Goal: Check status: Check status

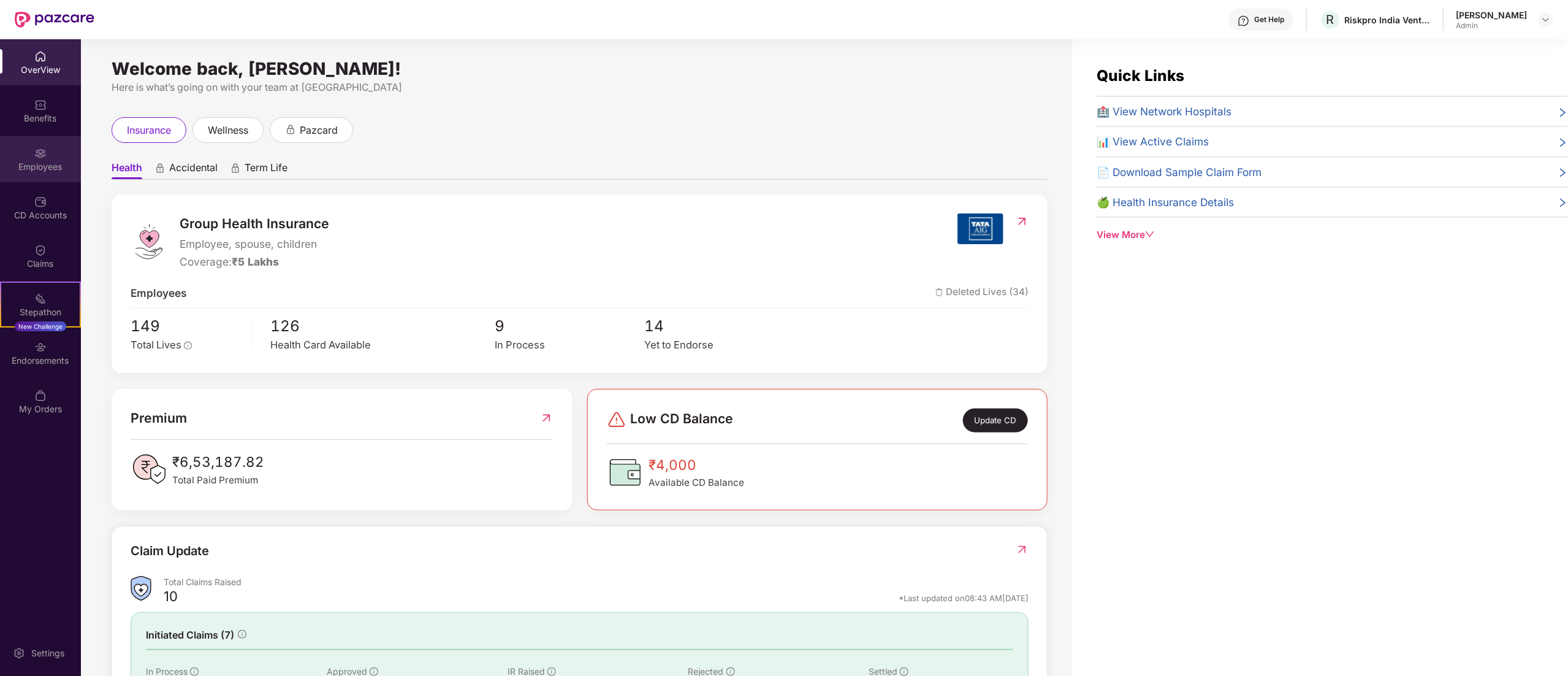
click at [37, 156] on img at bounding box center [40, 153] width 12 height 12
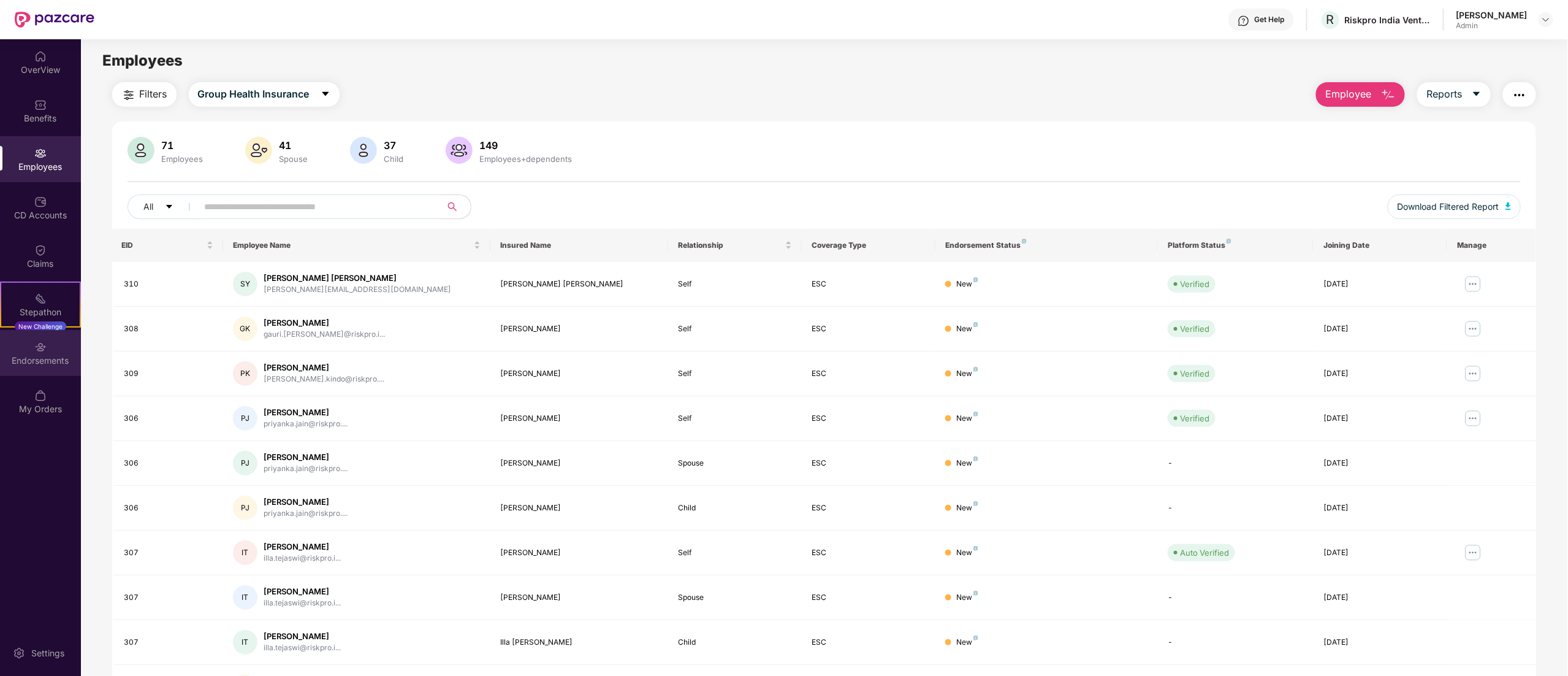
click at [40, 355] on div "Endorsements" at bounding box center [40, 361] width 81 height 12
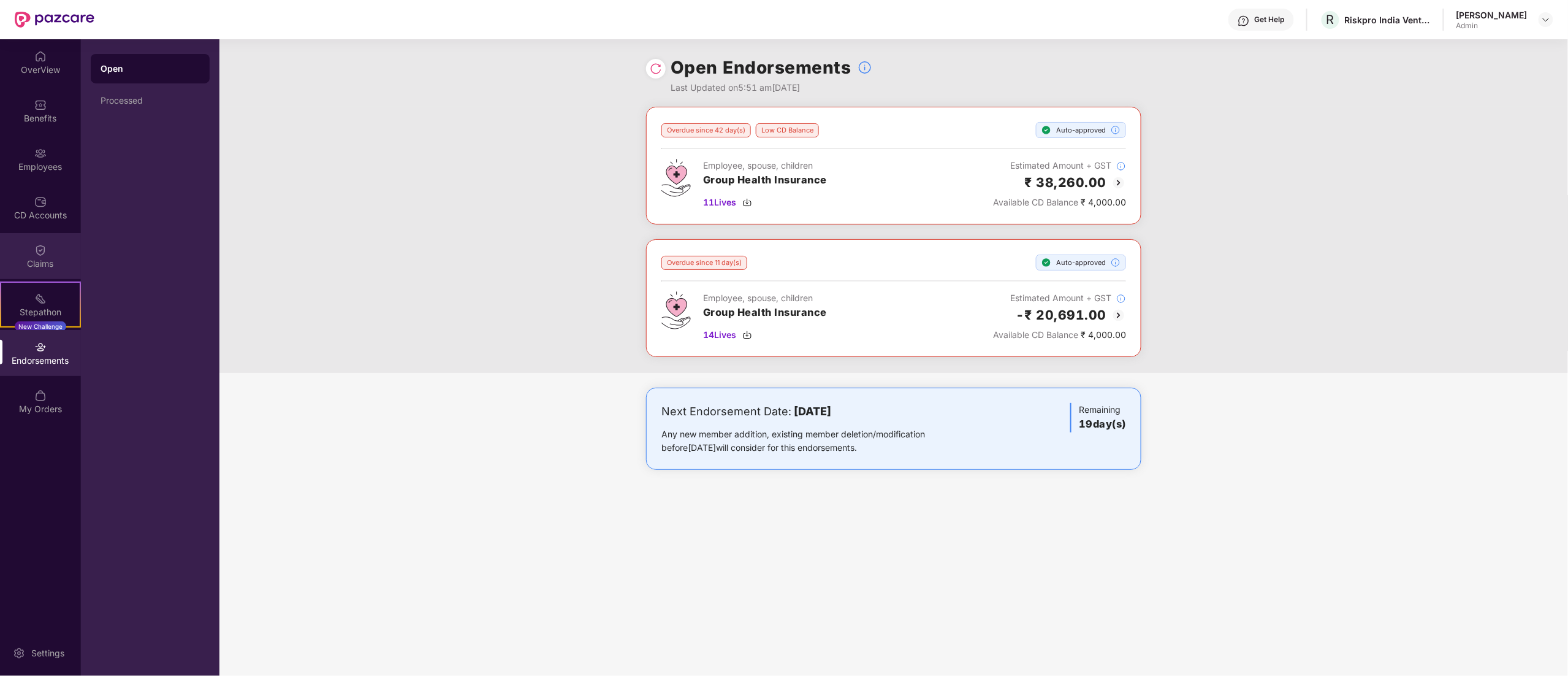
click at [31, 254] on div "Claims" at bounding box center [40, 255] width 81 height 46
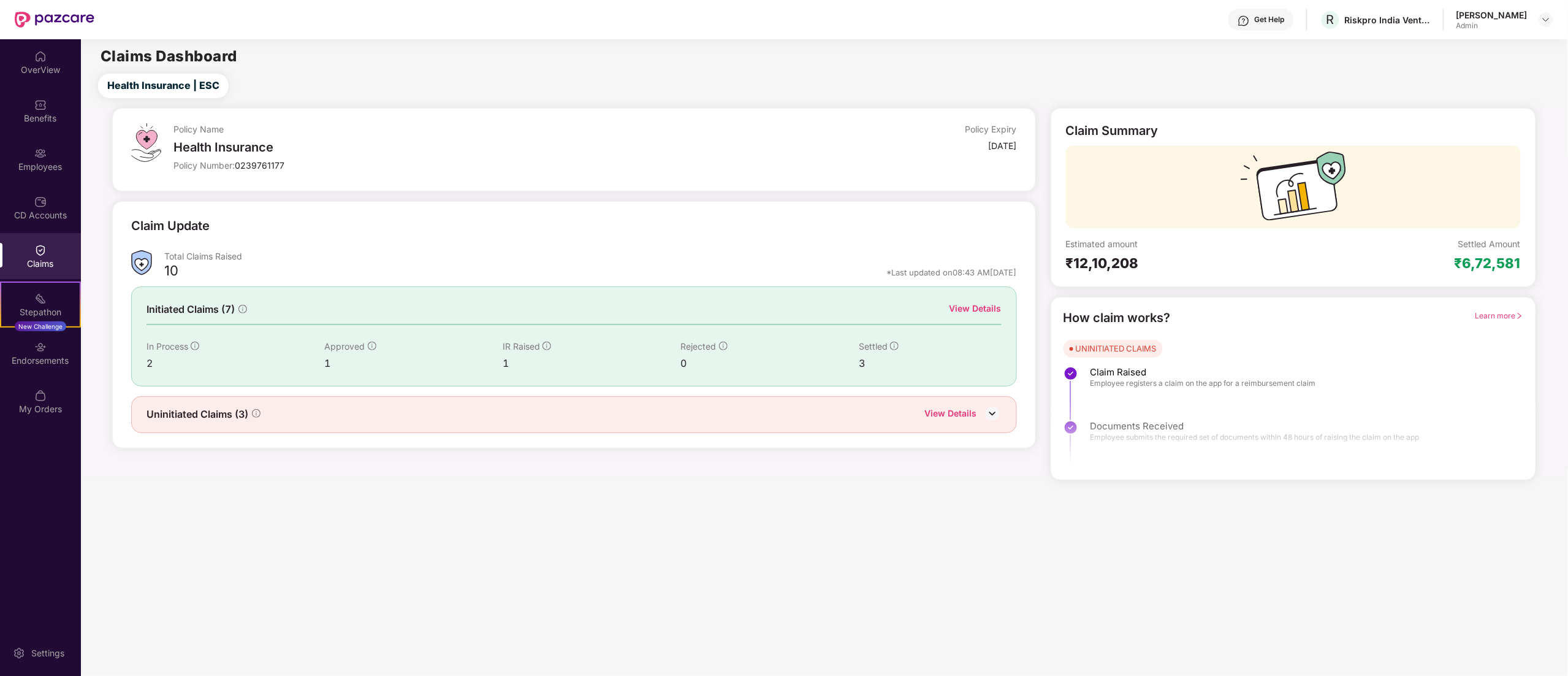
click at [967, 414] on div "View Details" at bounding box center [950, 415] width 52 height 16
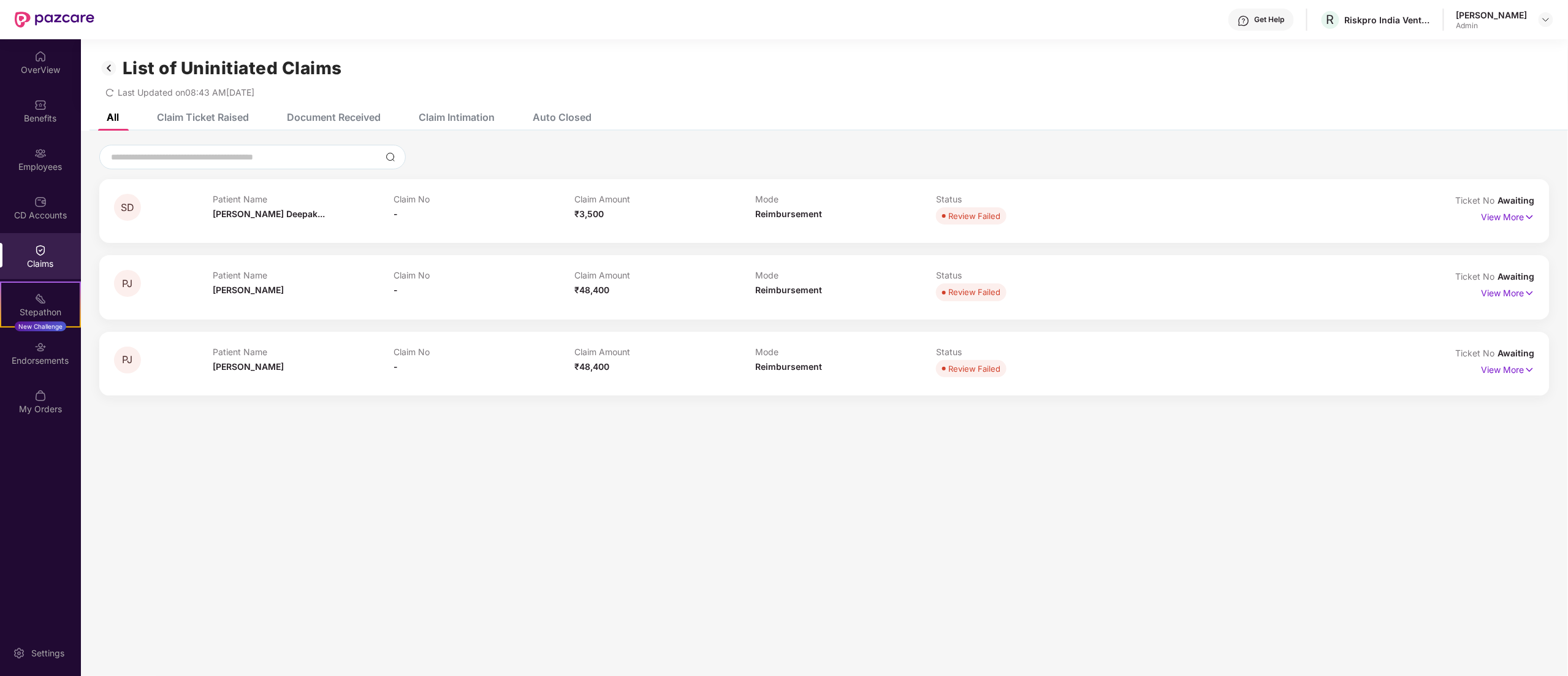
click at [108, 66] on img at bounding box center [109, 68] width 20 height 21
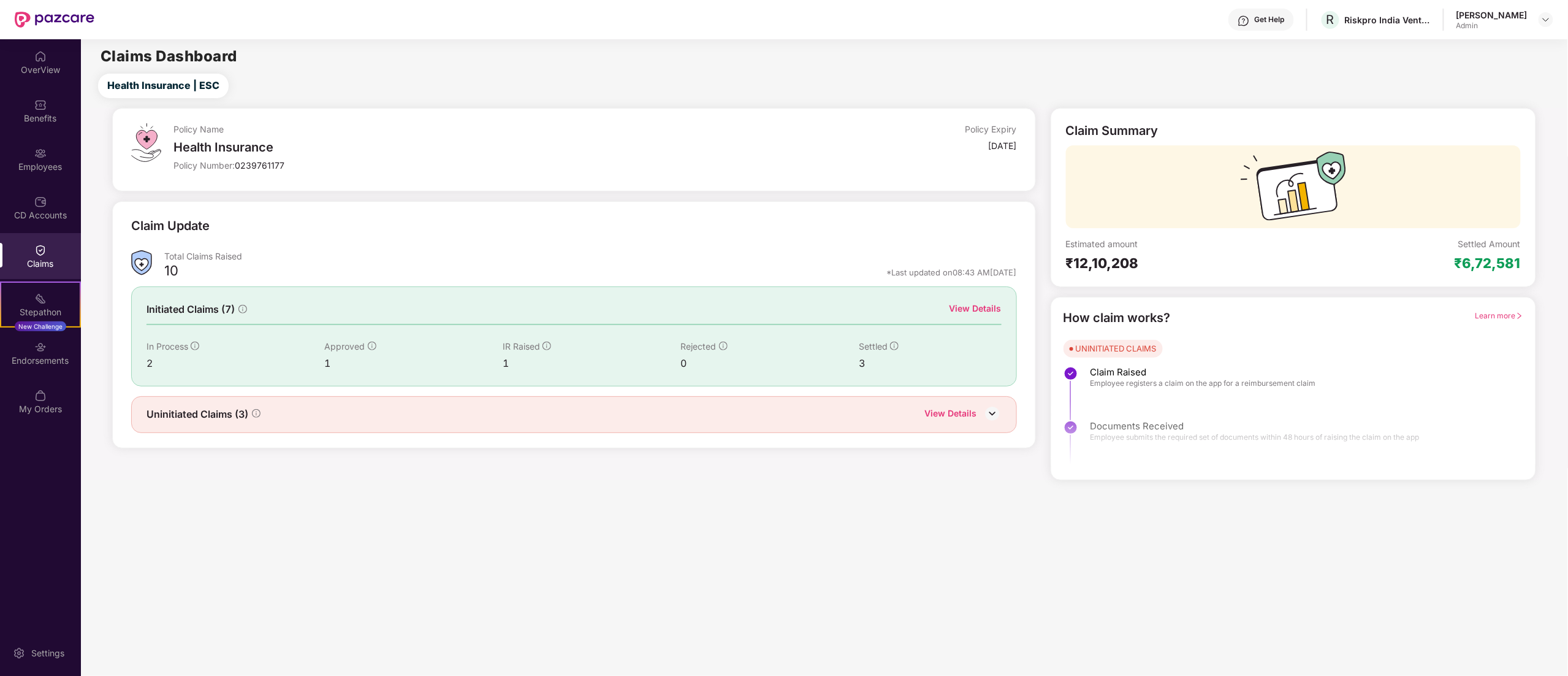
click at [981, 421] on div "View Details" at bounding box center [963, 415] width 77 height 16
click at [984, 416] on img at bounding box center [993, 413] width 19 height 19
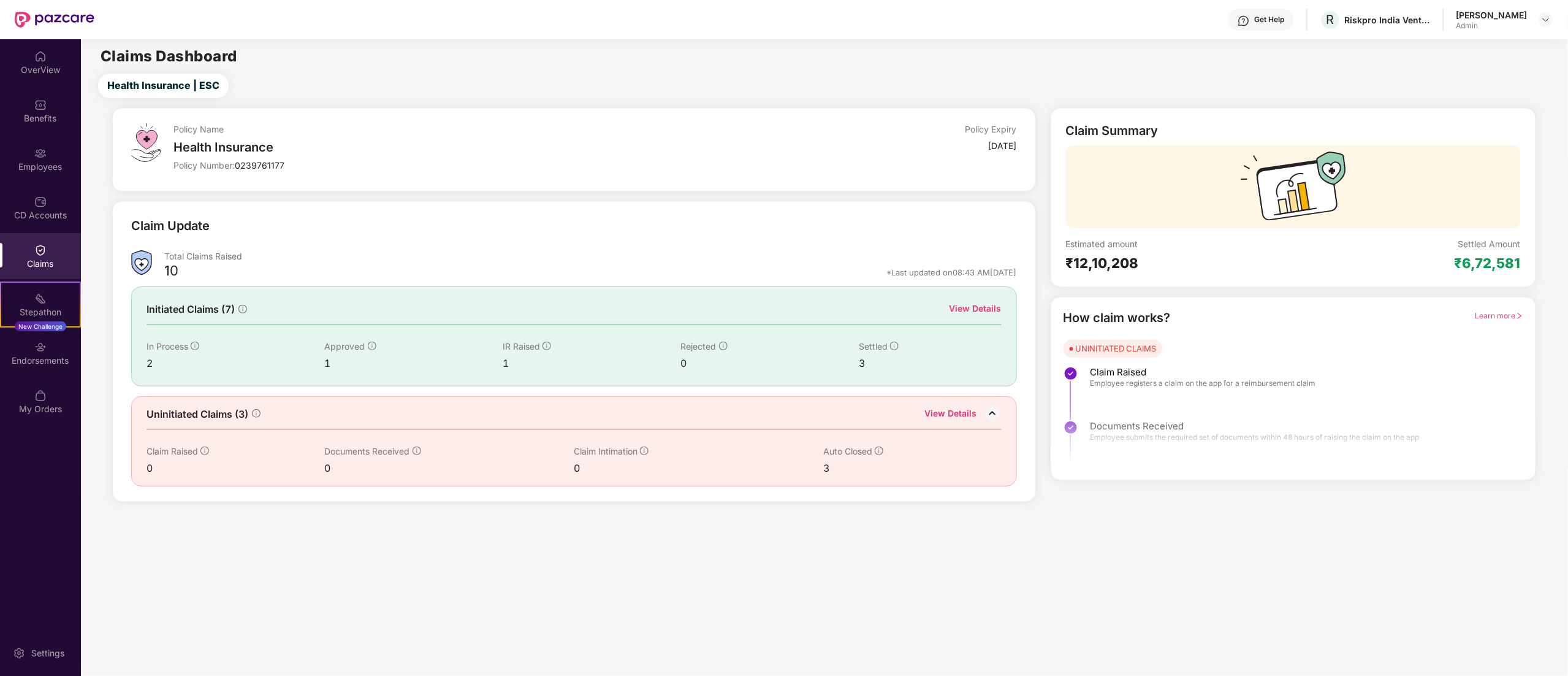
click at [982, 307] on div "View Details" at bounding box center [975, 309] width 52 height 14
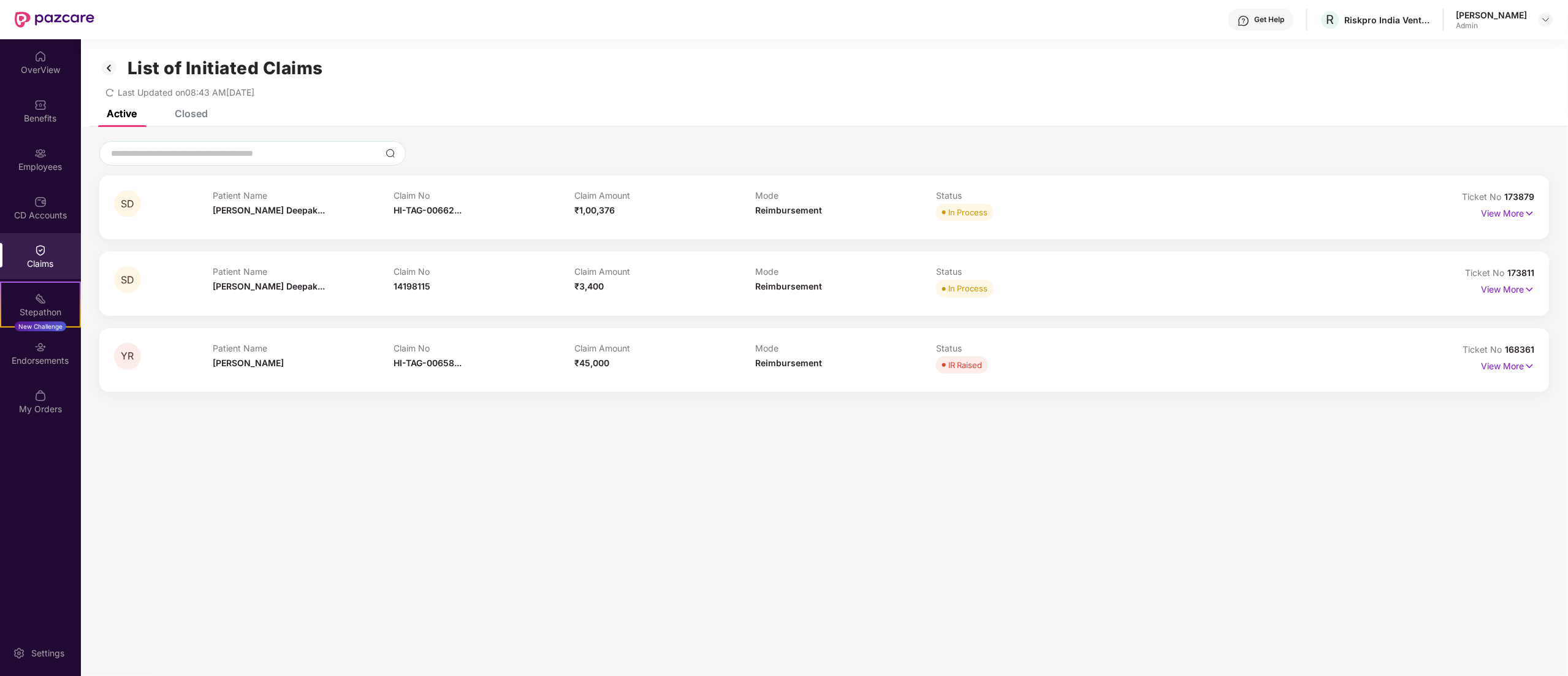
click at [169, 115] on div "Closed" at bounding box center [182, 113] width 51 height 12
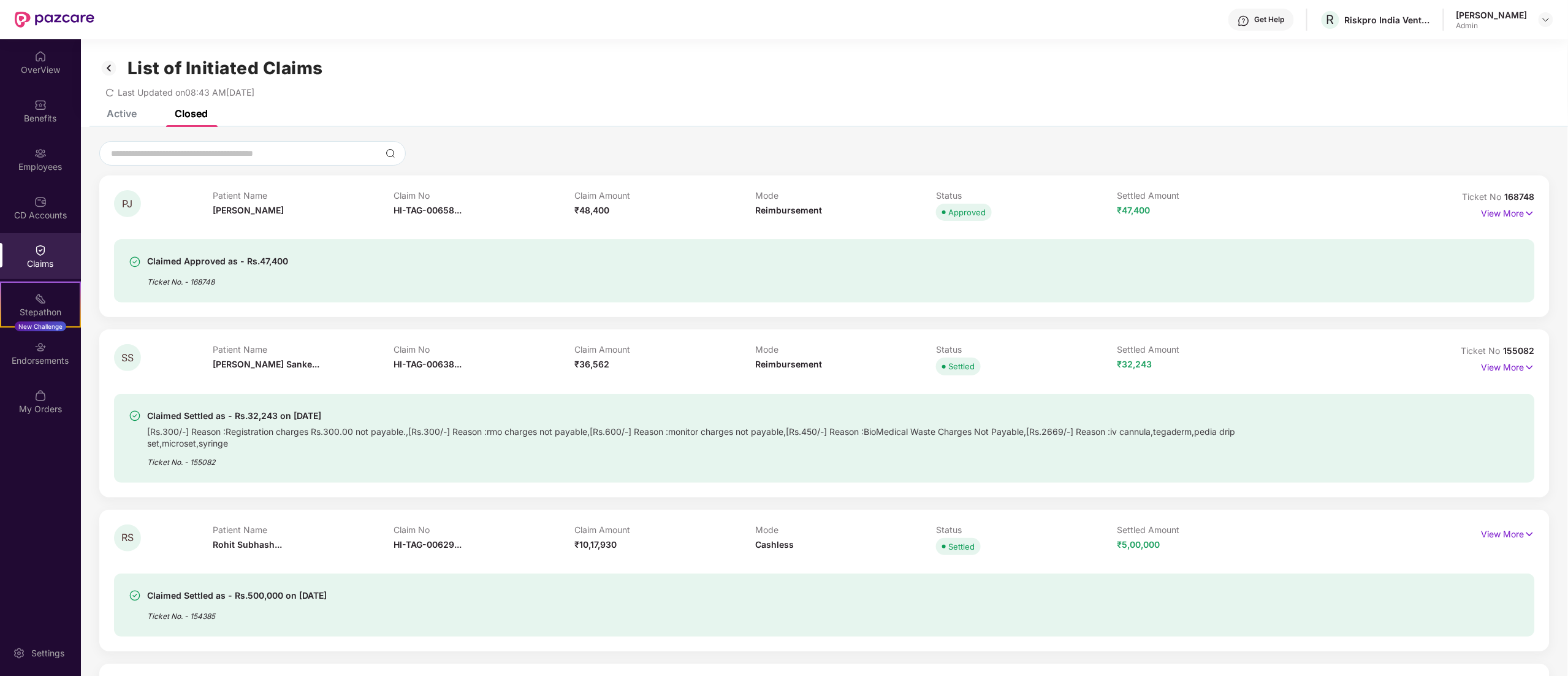
click at [183, 110] on div "Closed" at bounding box center [191, 113] width 33 height 12
click at [112, 68] on img at bounding box center [109, 68] width 20 height 21
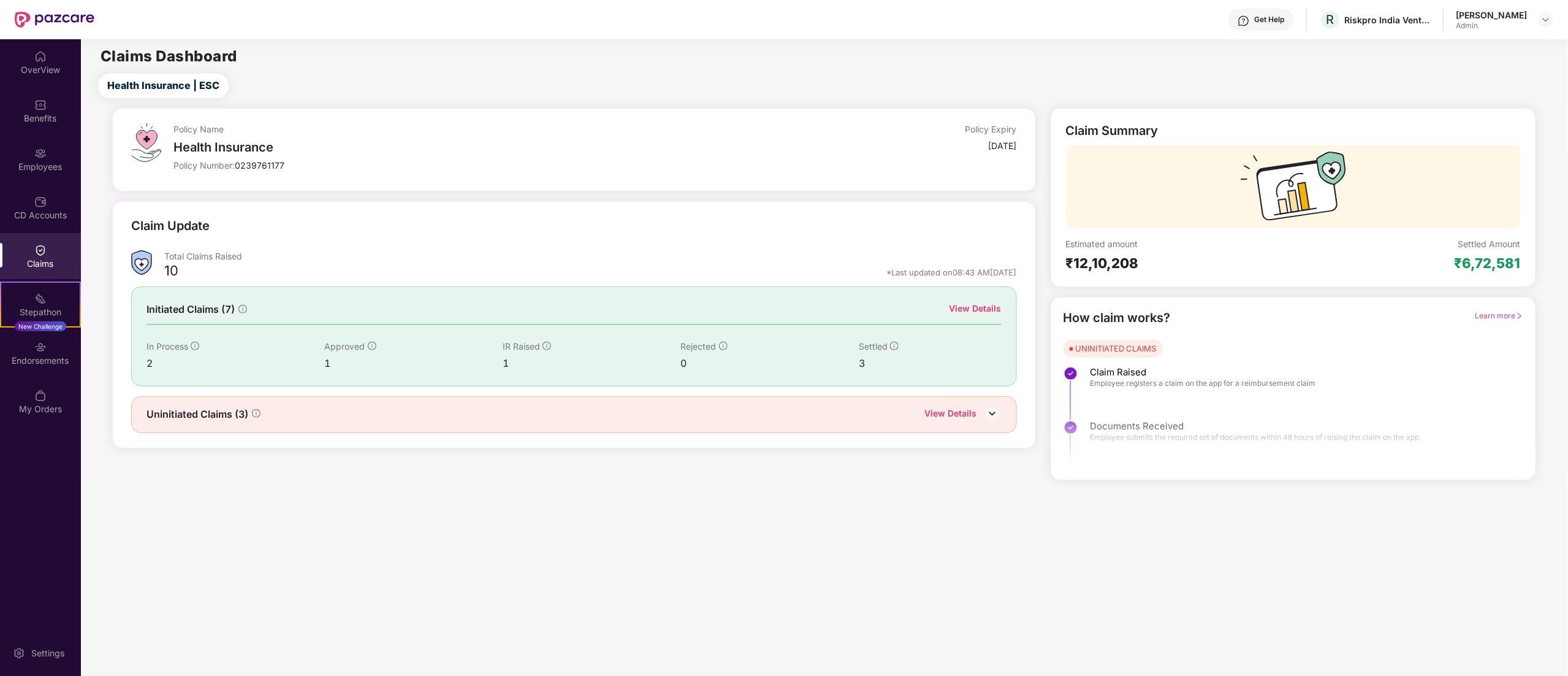
click at [976, 307] on div "View Details" at bounding box center [975, 309] width 52 height 14
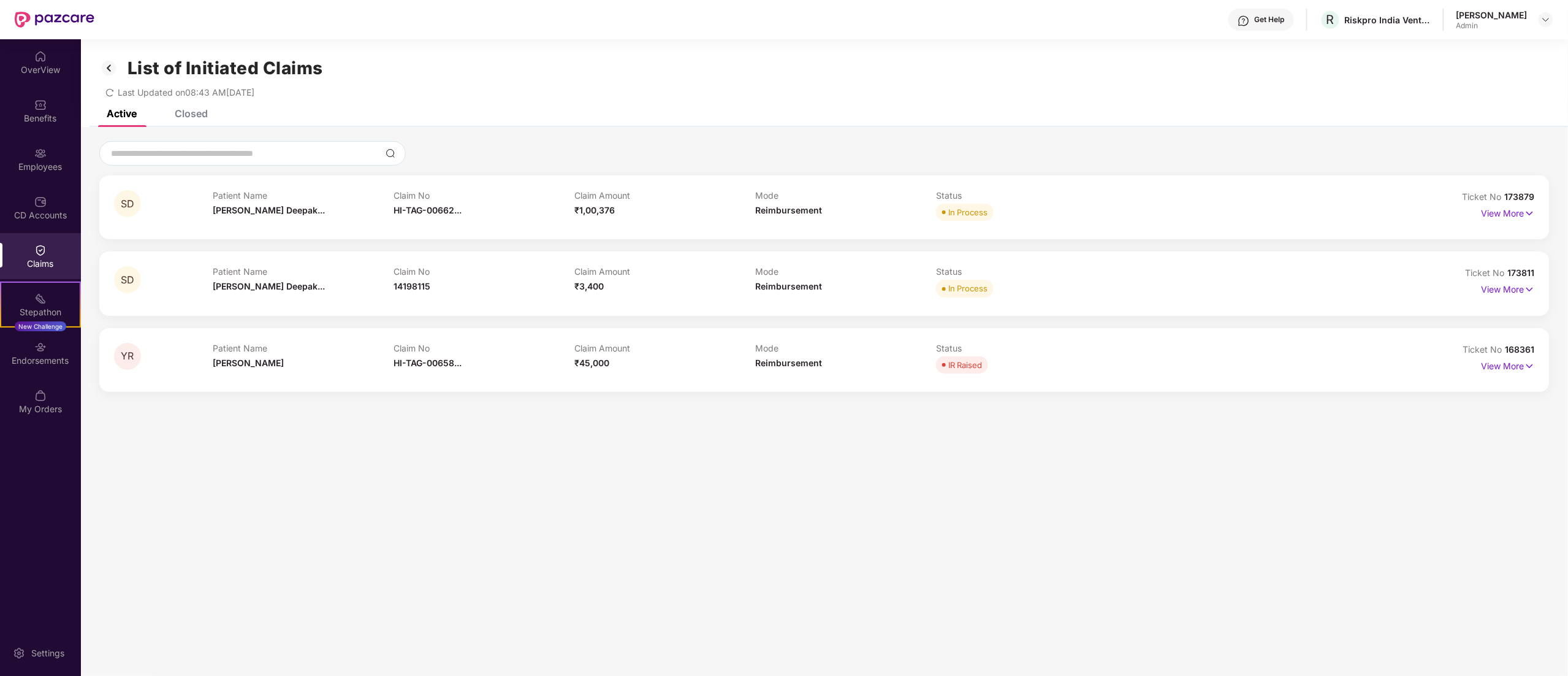
click at [189, 103] on div "List of Initiated Claims Last Updated on 08:43 AM[DATE]" at bounding box center [824, 75] width 1487 height 71
click at [196, 105] on div "List of Initiated Claims Last Updated on 08:43 AM[DATE]" at bounding box center [824, 75] width 1487 height 71
click at [193, 115] on div "Closed" at bounding box center [191, 113] width 33 height 12
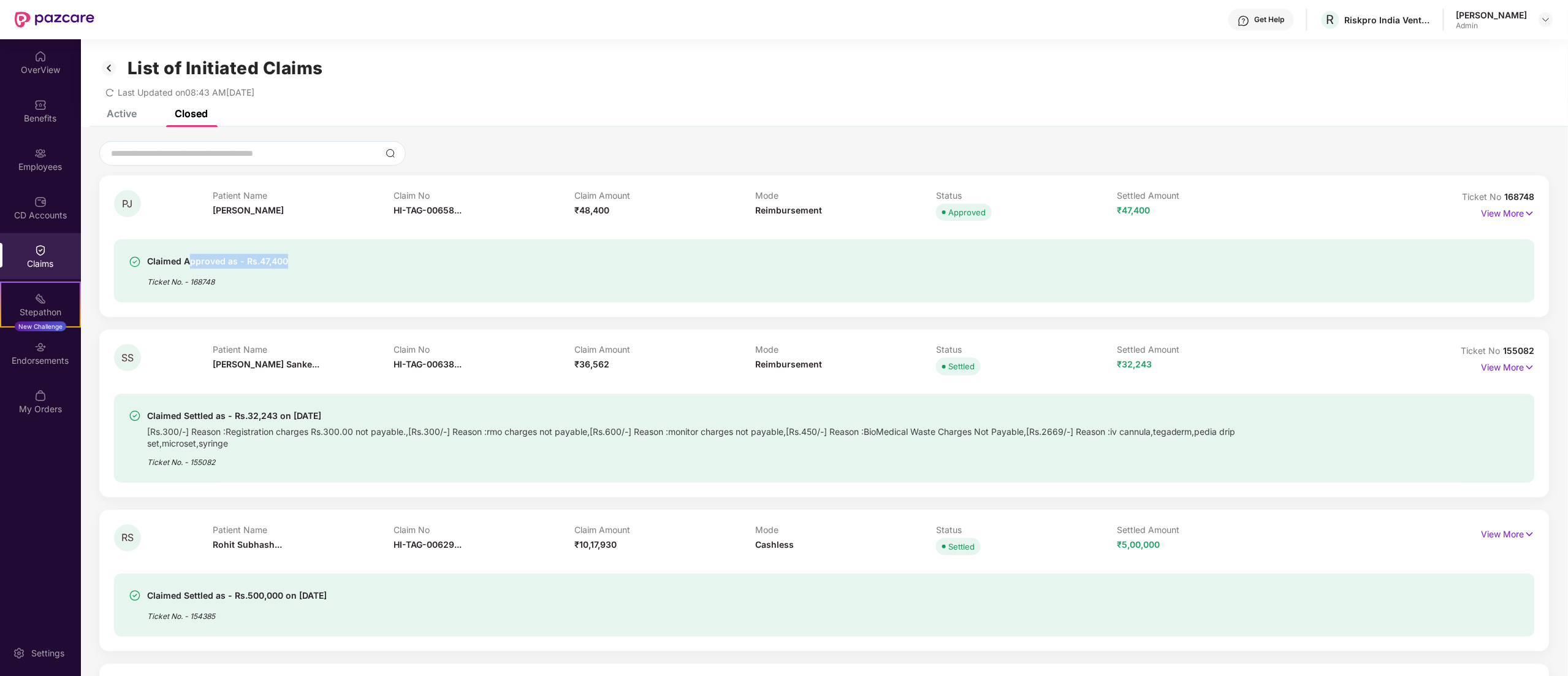
drag, startPoint x: 191, startPoint y: 260, endPoint x: 314, endPoint y: 260, distance: 123.0
click at [314, 260] on div "Claimed Approved as - Rs.47,400 Ticket No. - 168748" at bounding box center [708, 271] width 1160 height 33
click at [120, 118] on div "Active" at bounding box center [122, 113] width 30 height 12
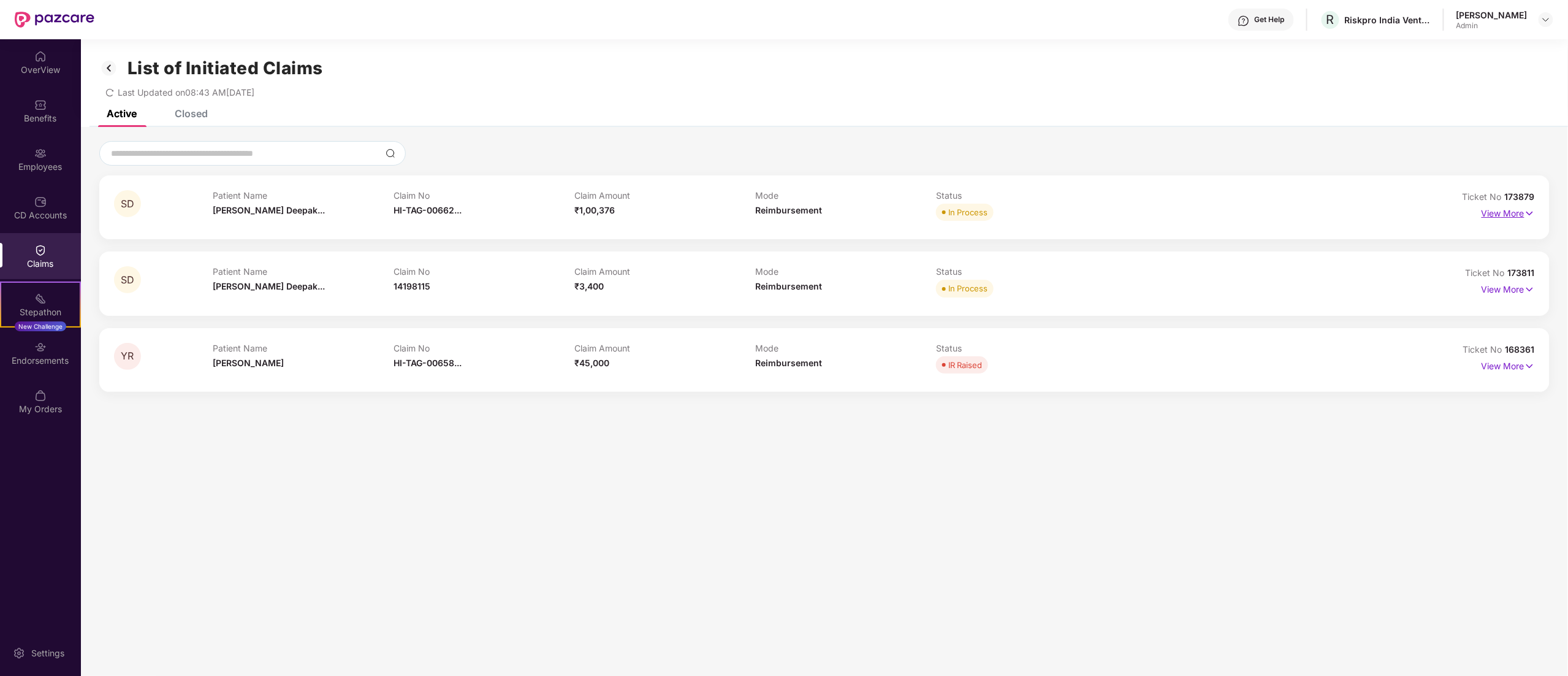
click at [1501, 218] on p "View More" at bounding box center [1508, 211] width 53 height 17
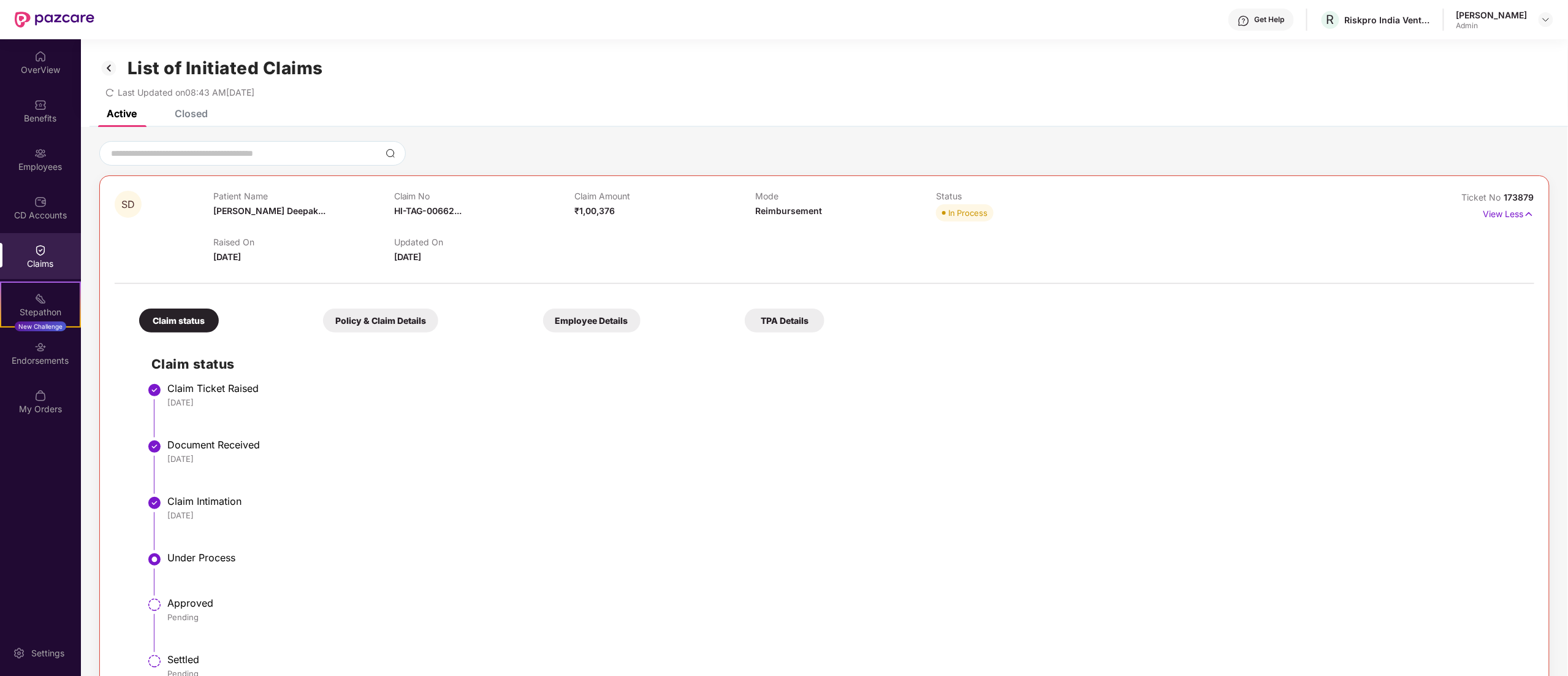
scroll to position [123, 0]
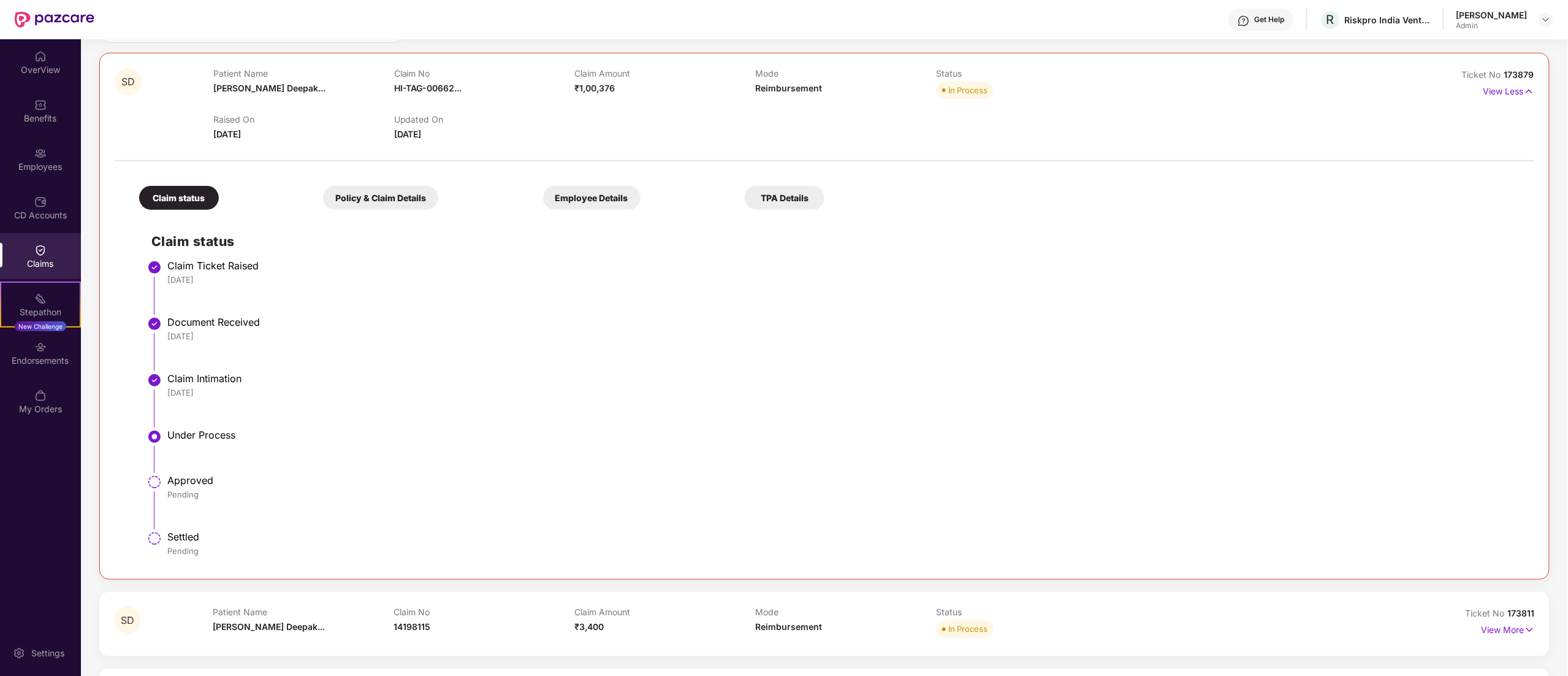
click at [781, 194] on div "TPA Details" at bounding box center [784, 197] width 80 height 24
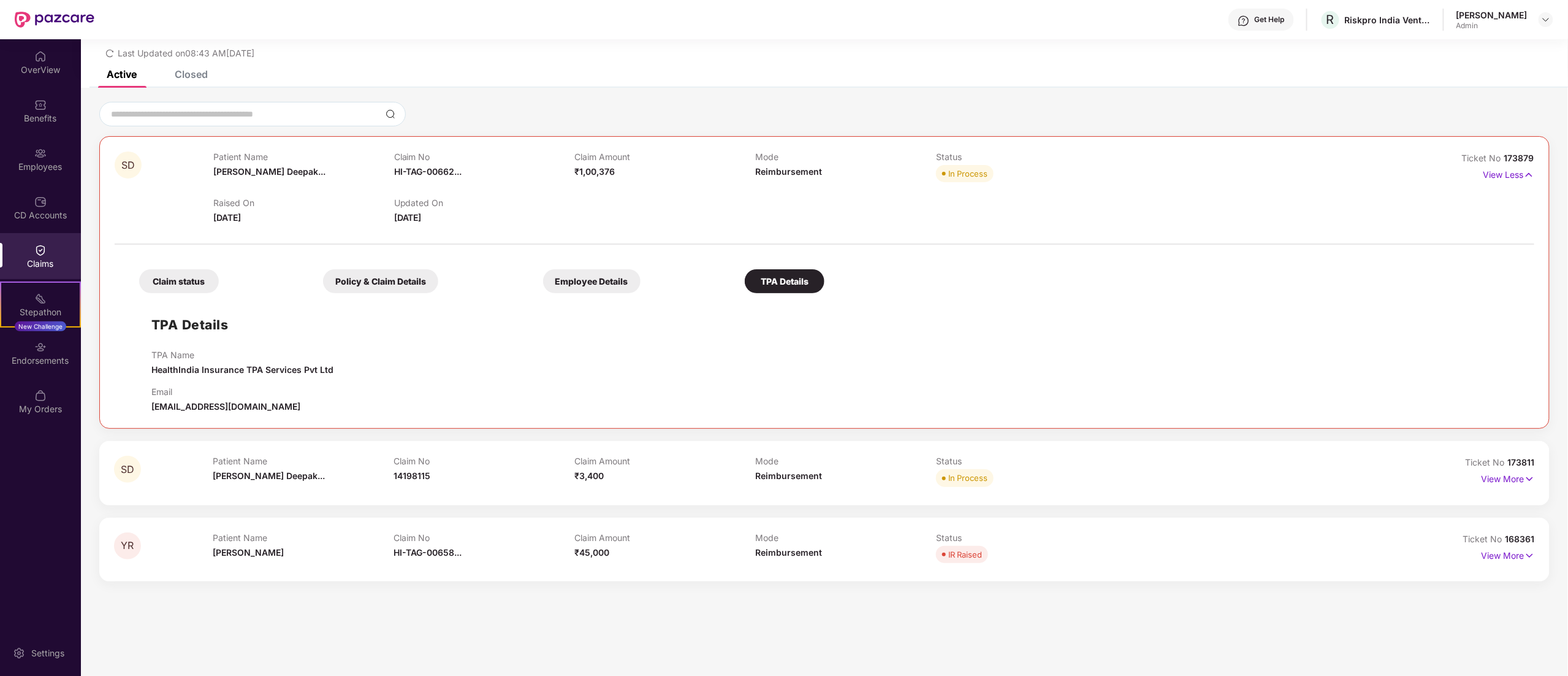
scroll to position [39, 0]
click at [572, 290] on div "Employee Details" at bounding box center [591, 281] width 97 height 24
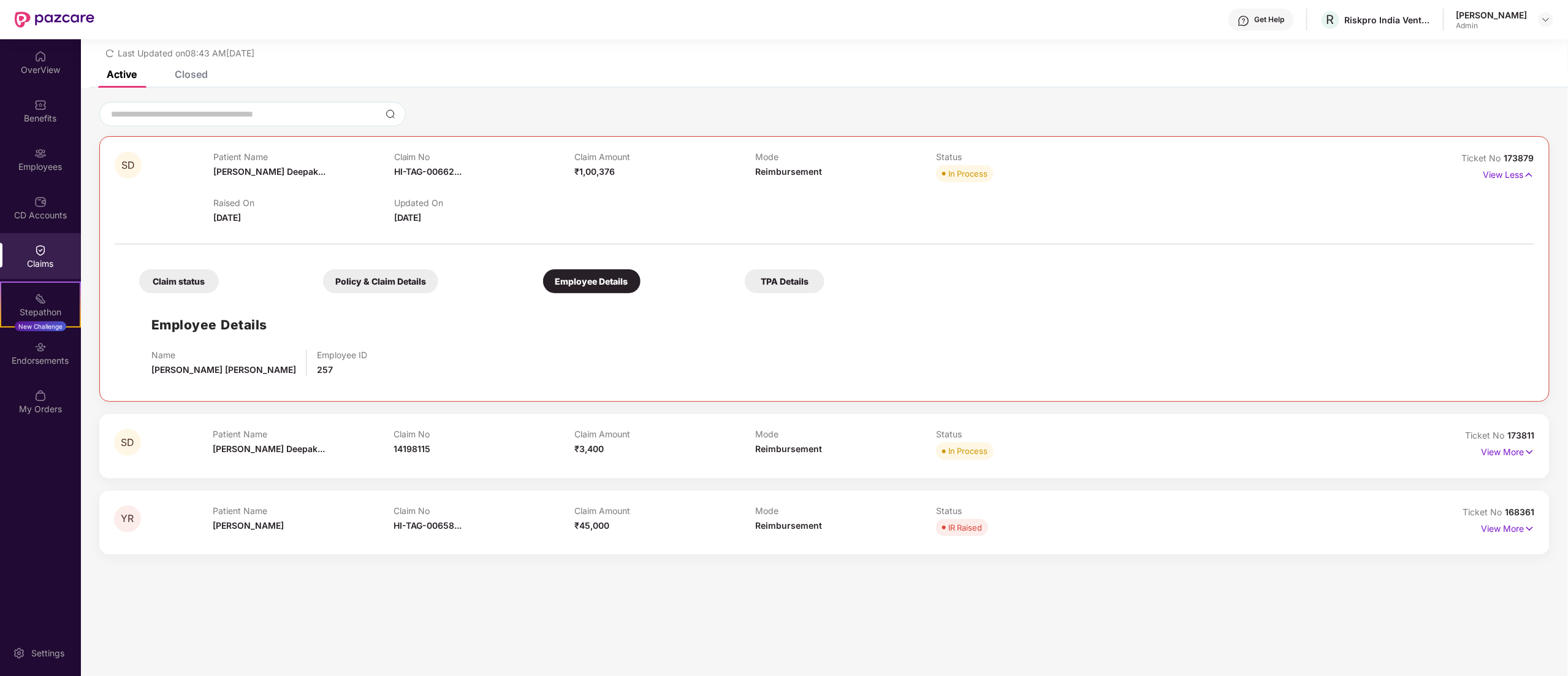
click at [394, 276] on div "Policy & Claim Details" at bounding box center [380, 281] width 115 height 24
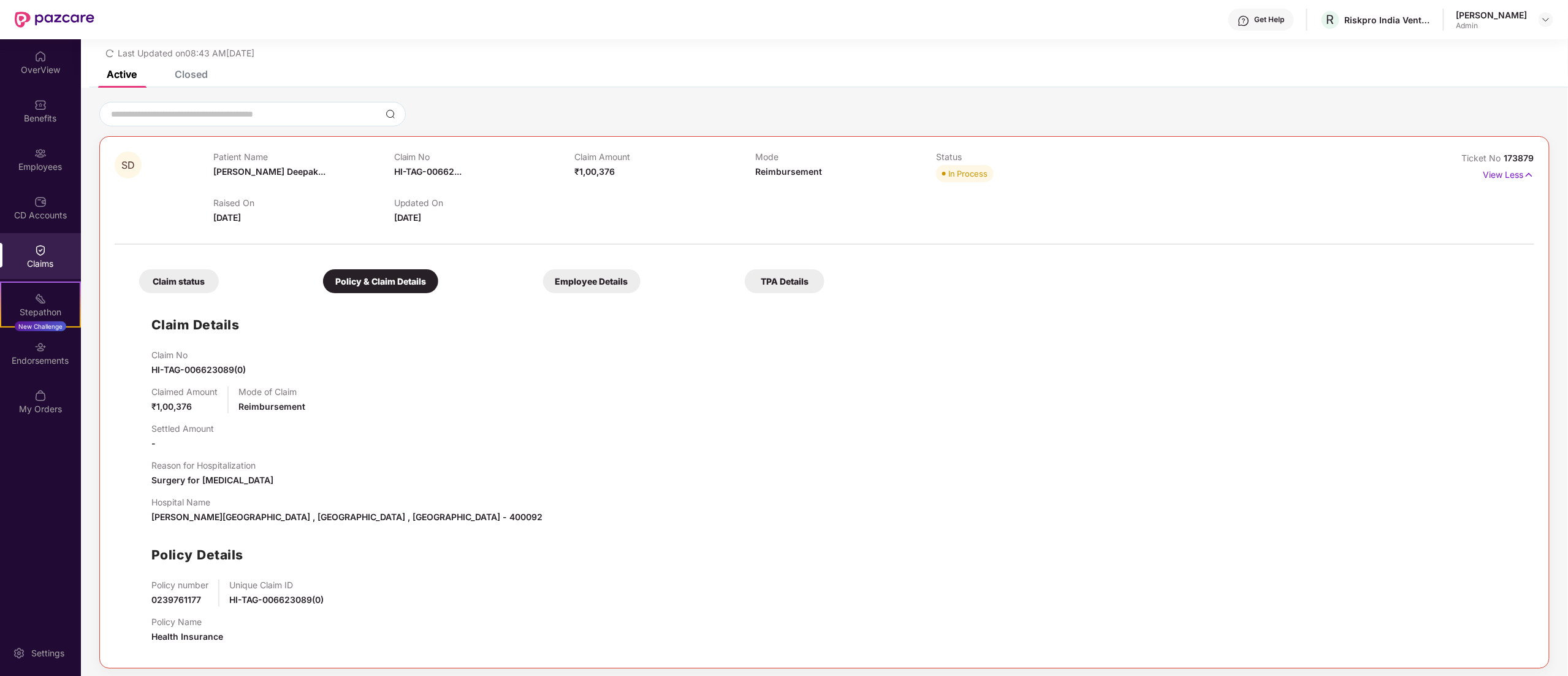
scroll to position [123, 0]
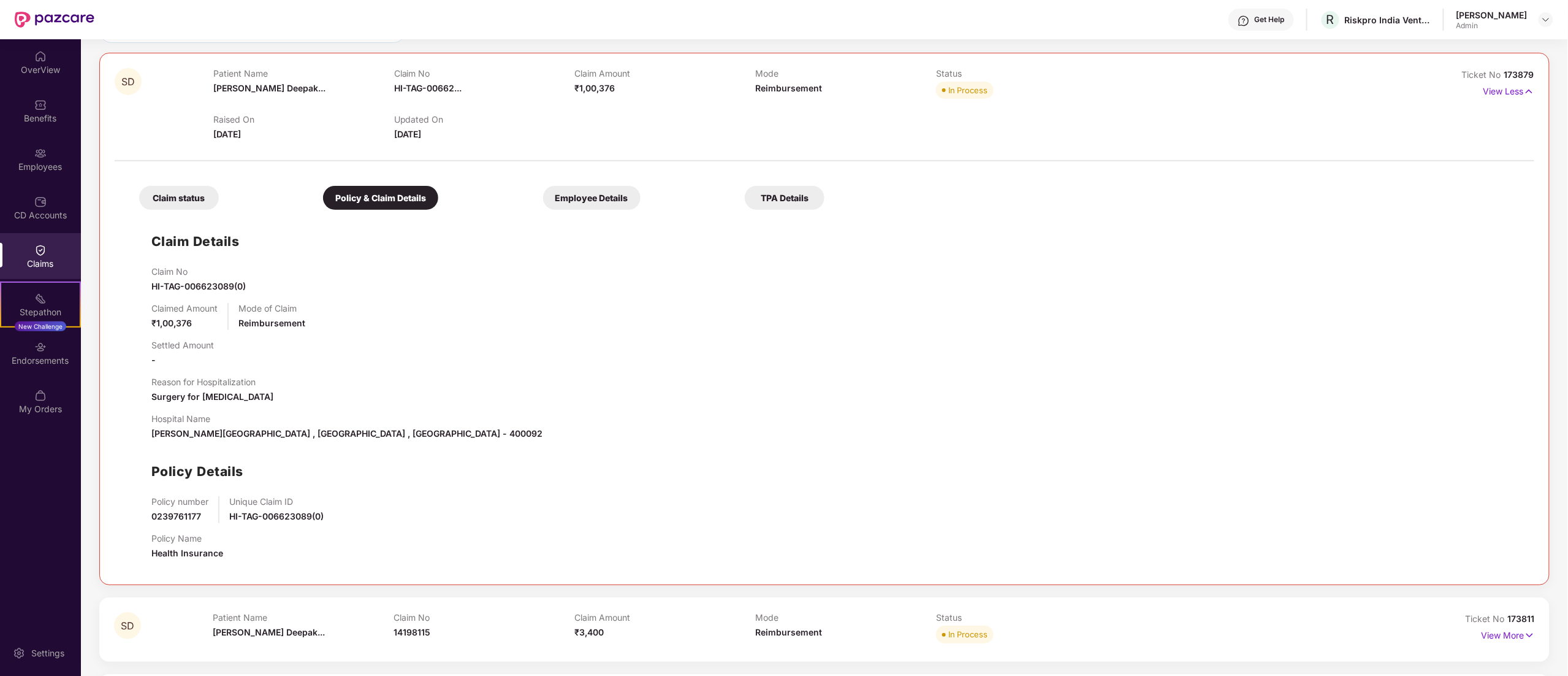
click at [206, 395] on span "Surgery for [MEDICAL_DATA]" at bounding box center [212, 396] width 122 height 11
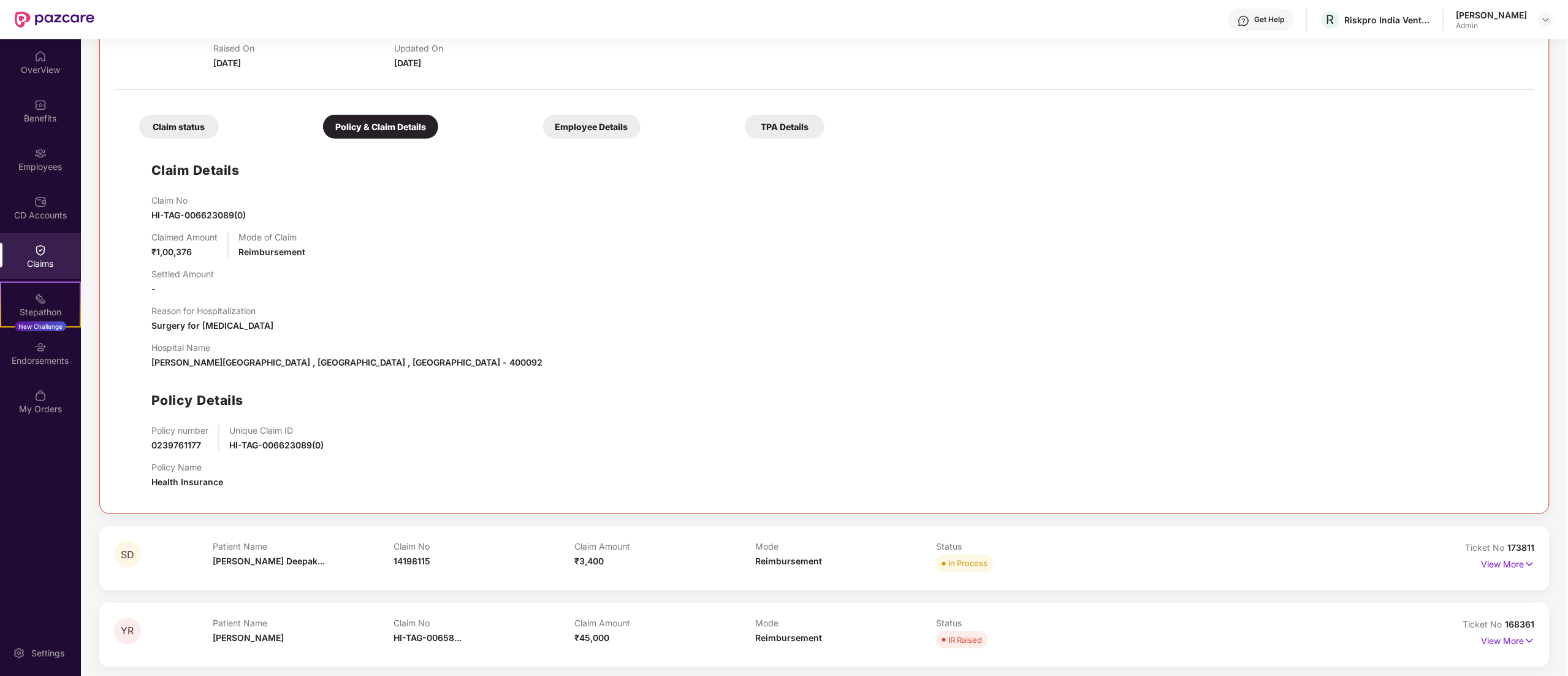
scroll to position [197, 0]
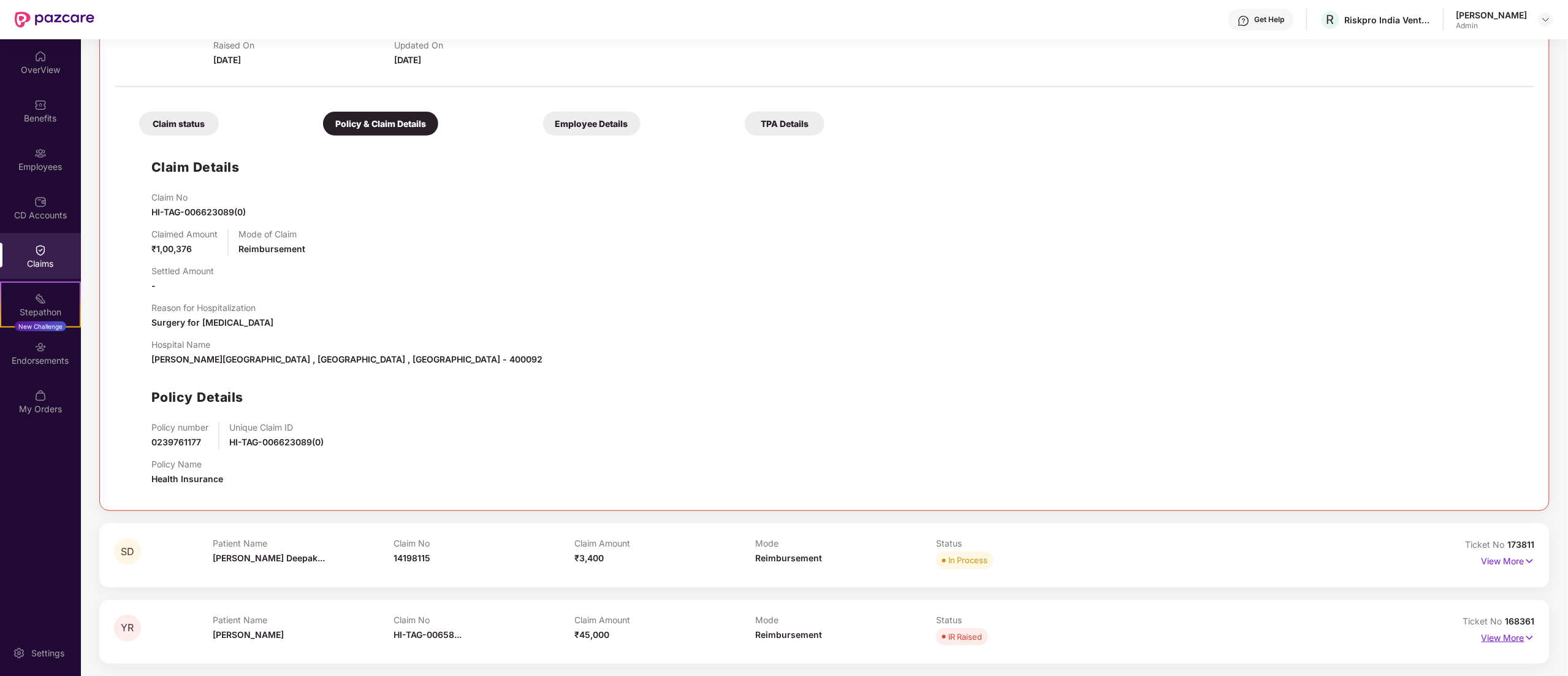
click at [1519, 637] on p "View More" at bounding box center [1508, 636] width 53 height 17
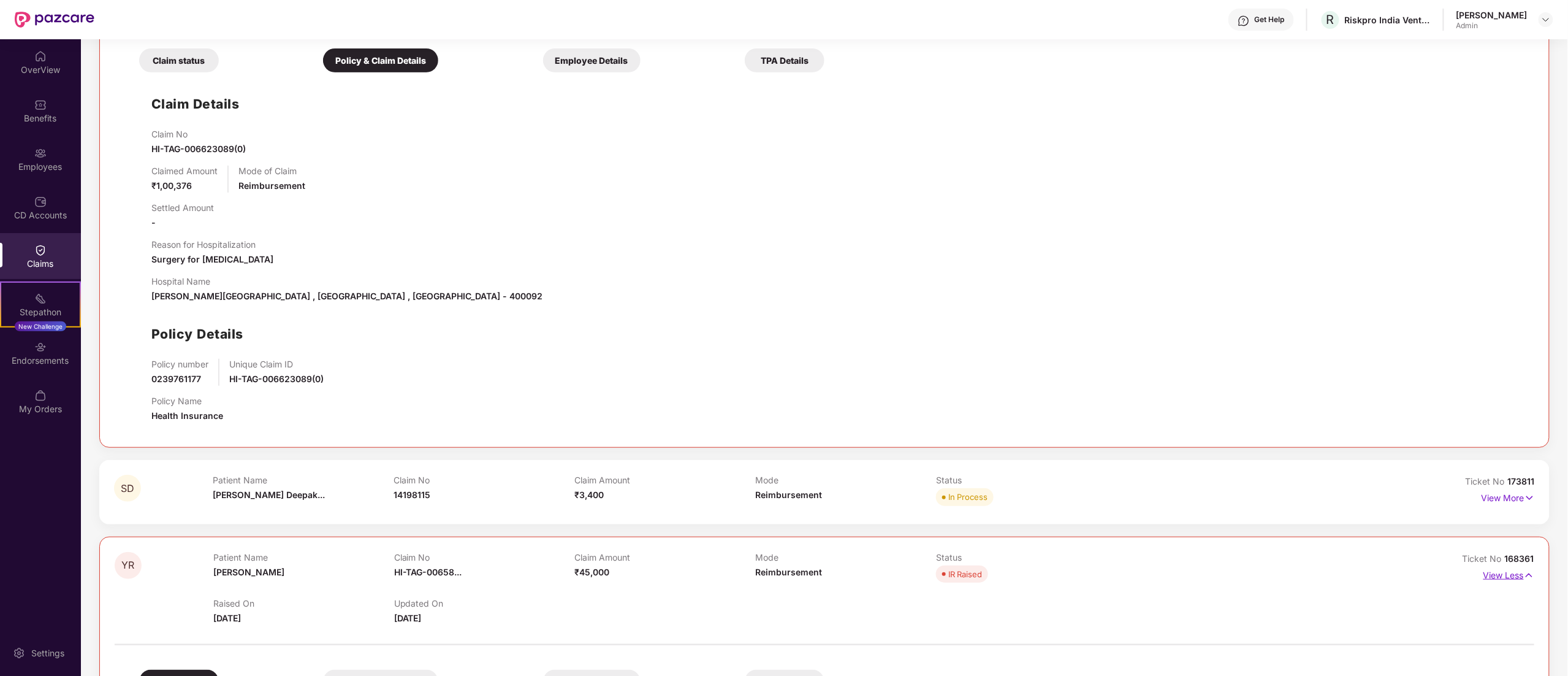
scroll to position [319, 0]
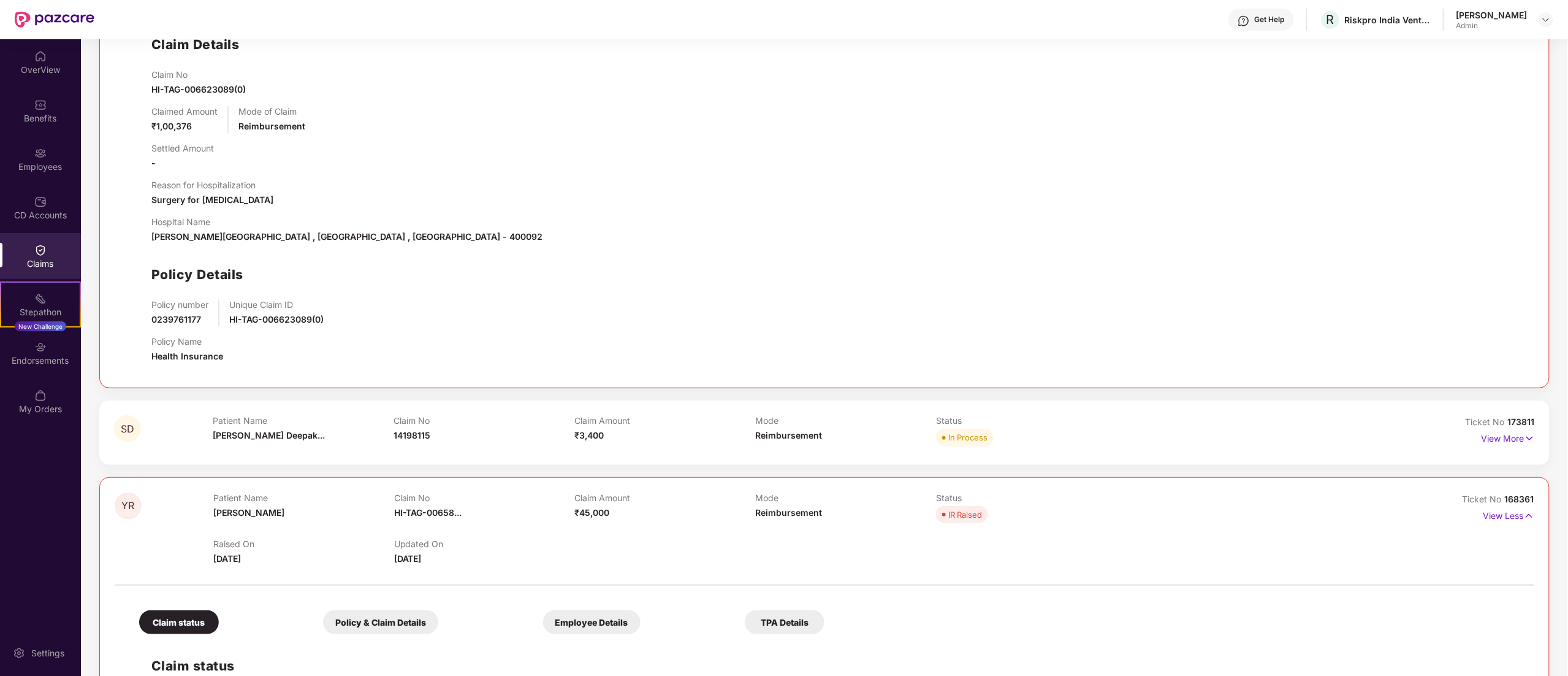
click at [766, 625] on div "TPA Details" at bounding box center [784, 622] width 80 height 24
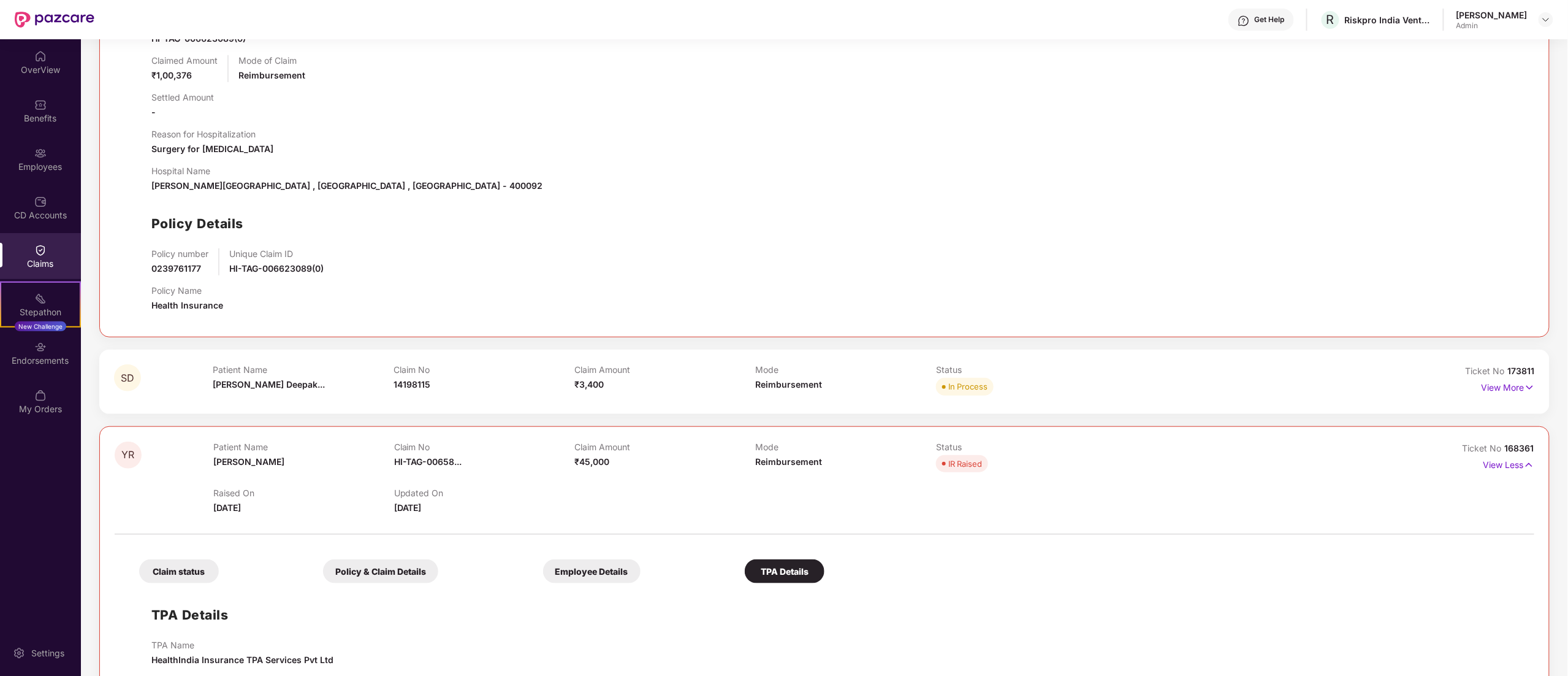
scroll to position [427, 0]
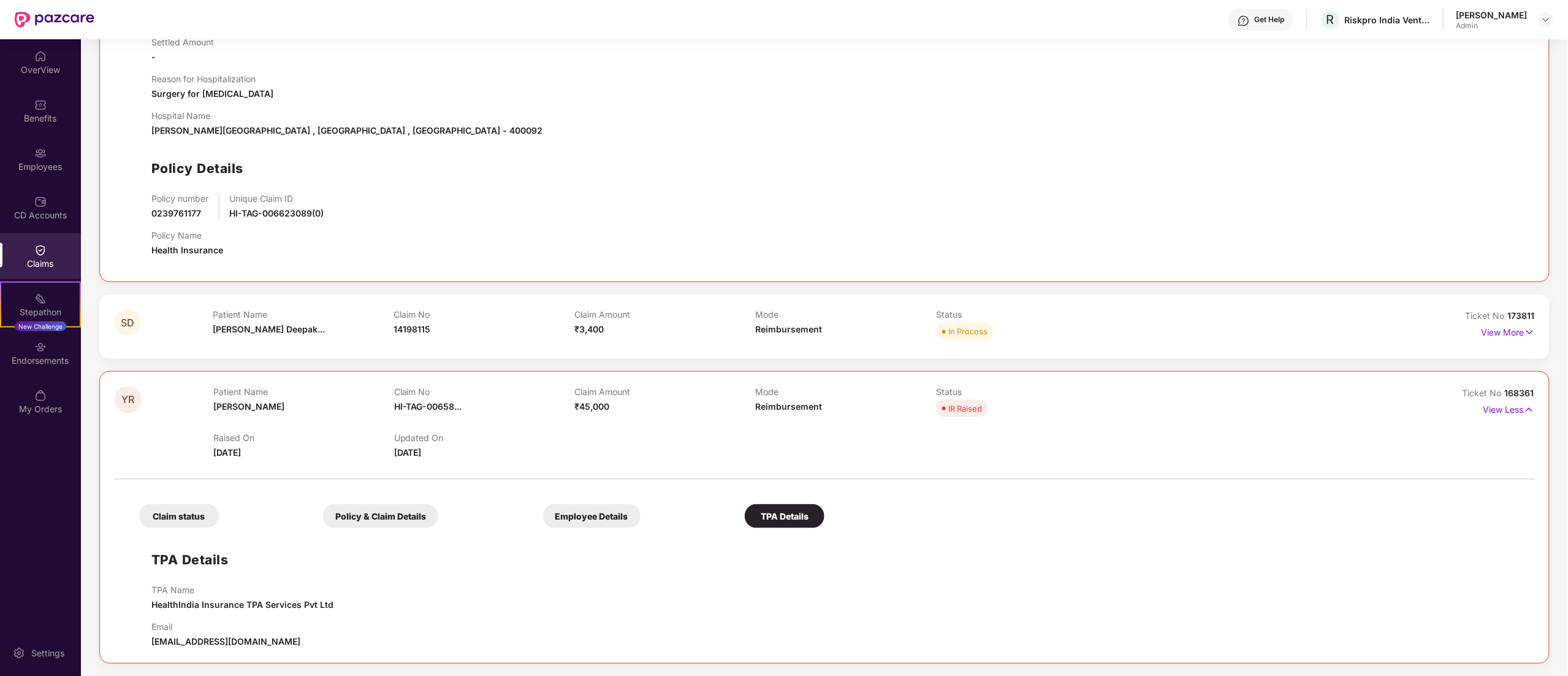
click at [176, 510] on div "Claim status" at bounding box center [179, 516] width 80 height 24
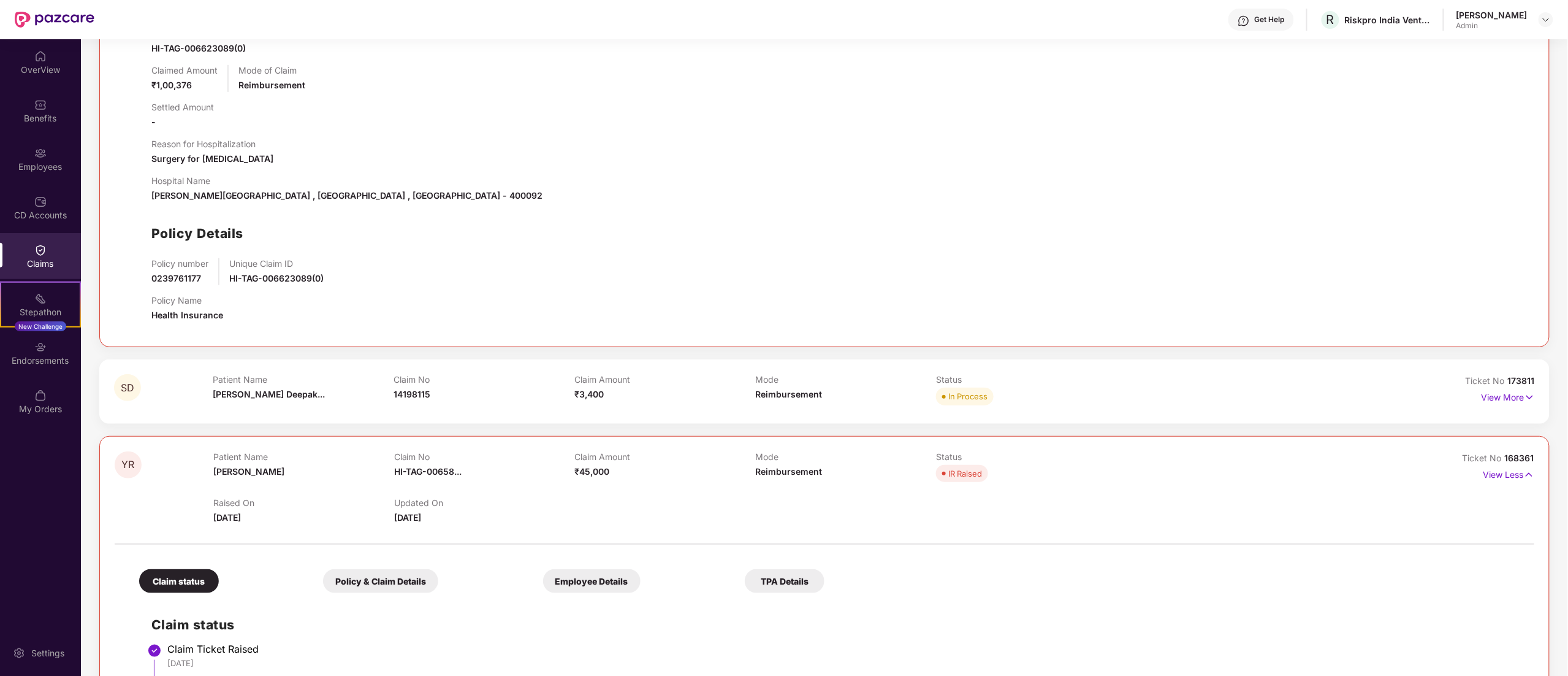
scroll to position [305, 0]
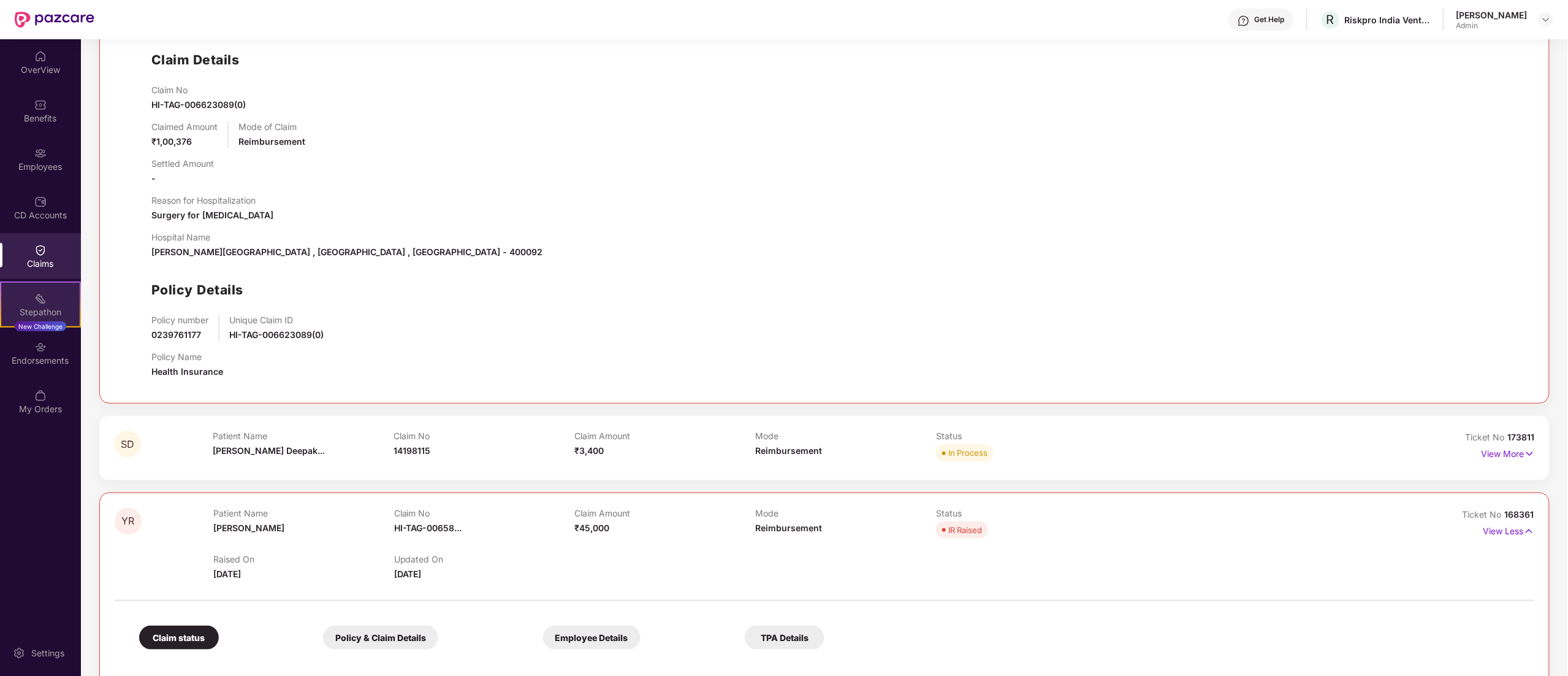
click at [30, 282] on div "Stepathon New Challenge" at bounding box center [40, 305] width 81 height 46
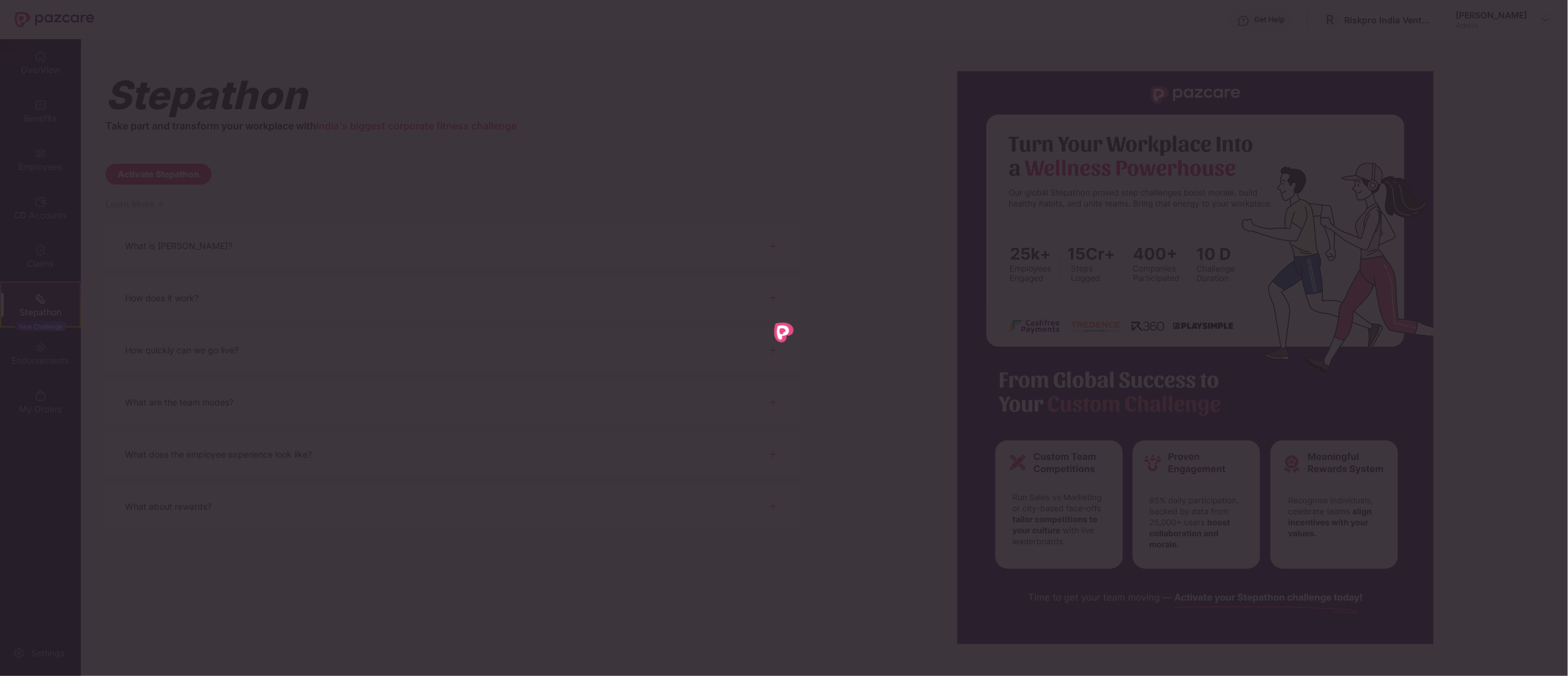
scroll to position [0, 0]
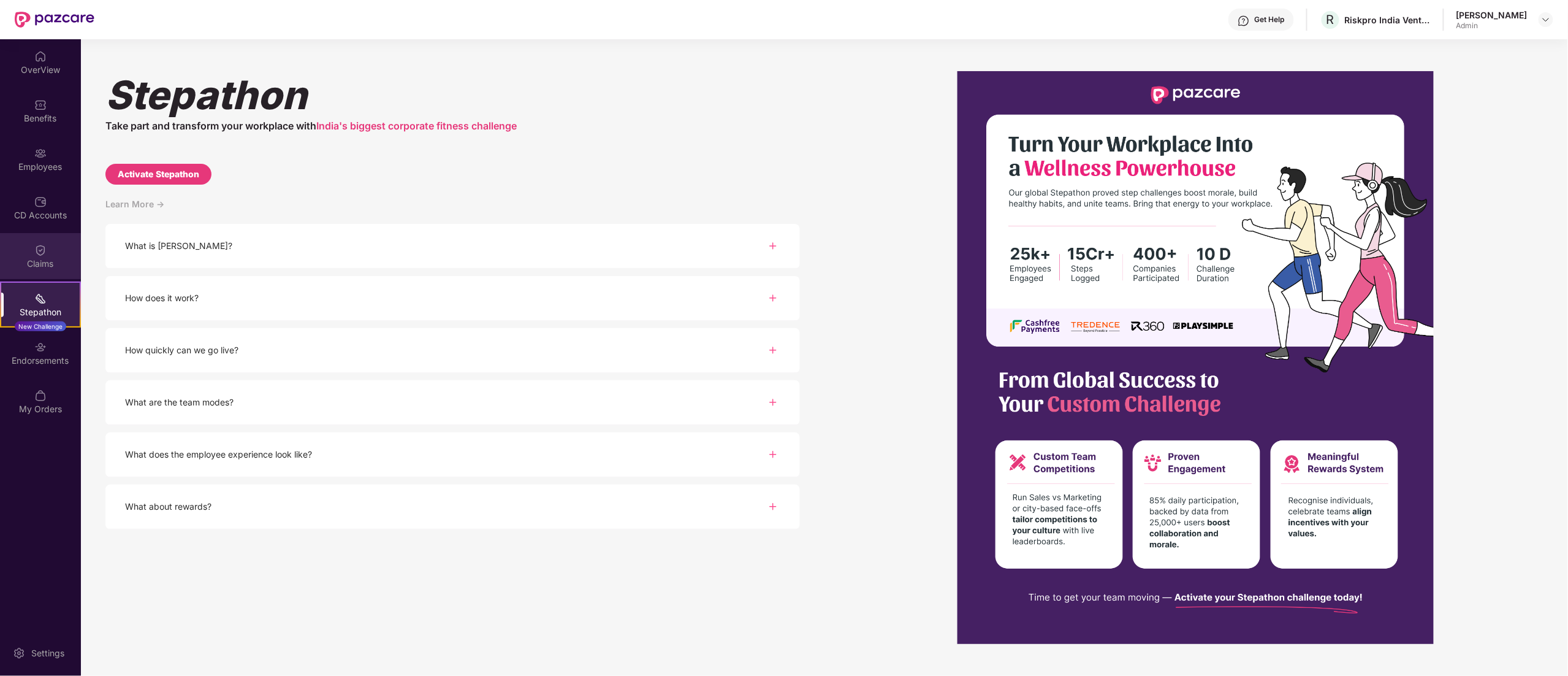
click at [43, 242] on div "Claims" at bounding box center [40, 255] width 81 height 46
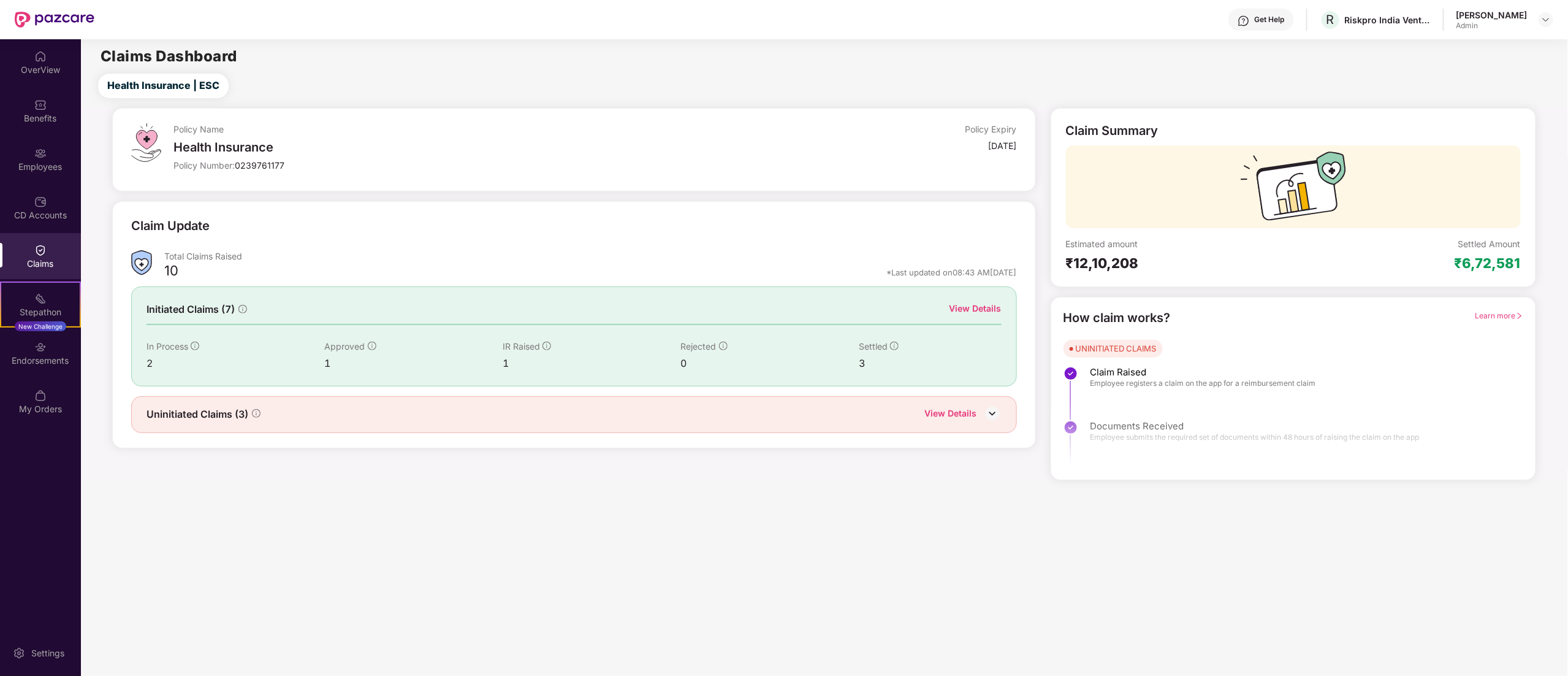
click at [947, 418] on div "View Details" at bounding box center [950, 415] width 52 height 16
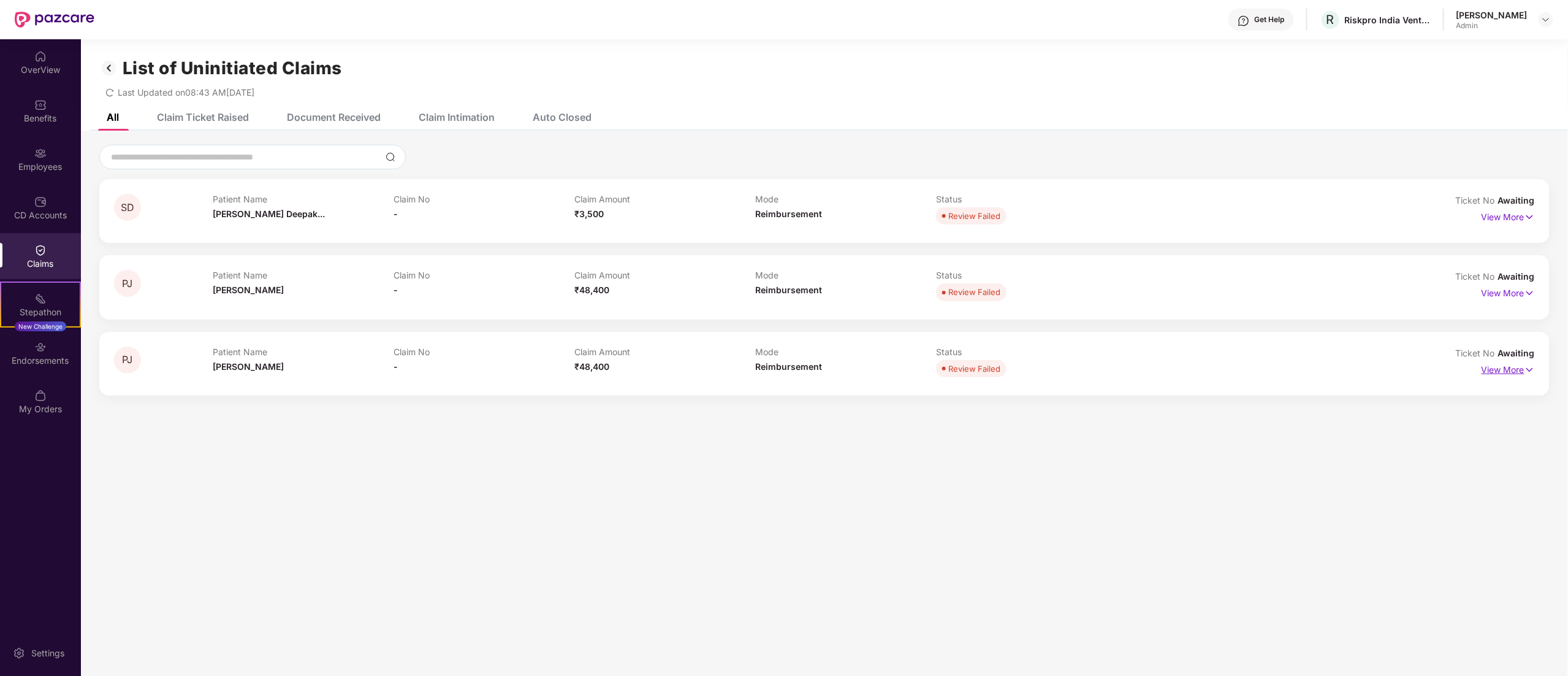
click at [1493, 371] on p "View More" at bounding box center [1508, 368] width 53 height 17
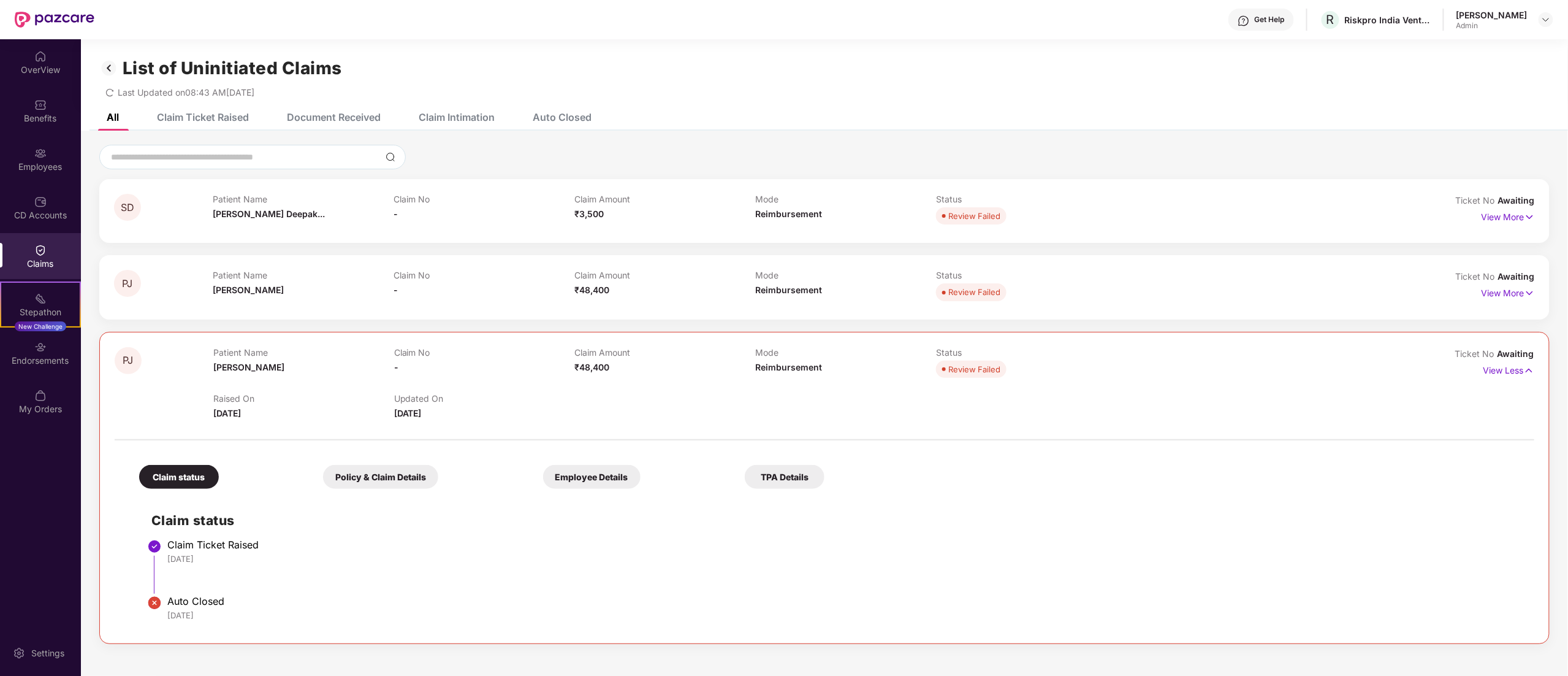
click at [112, 71] on img at bounding box center [109, 68] width 20 height 21
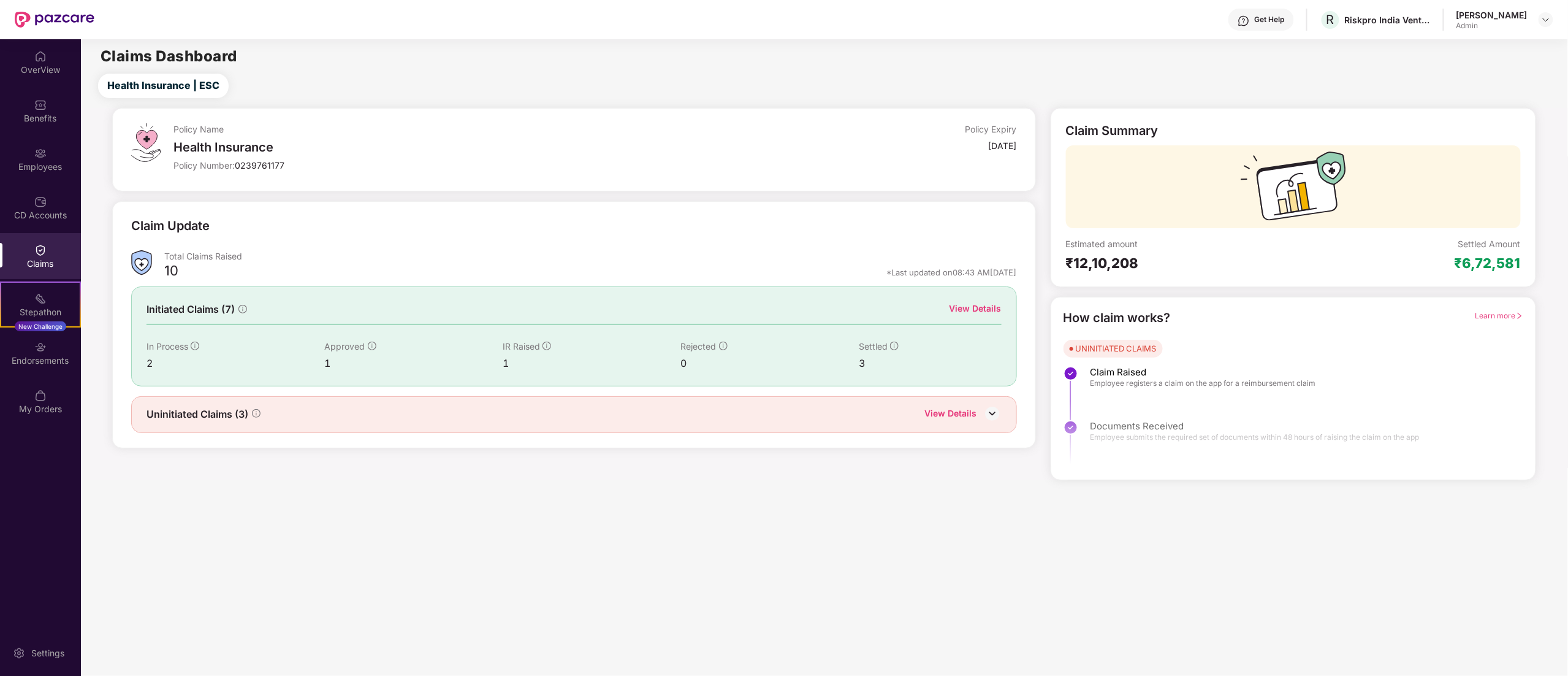
click at [999, 306] on div "View Details" at bounding box center [975, 309] width 52 height 14
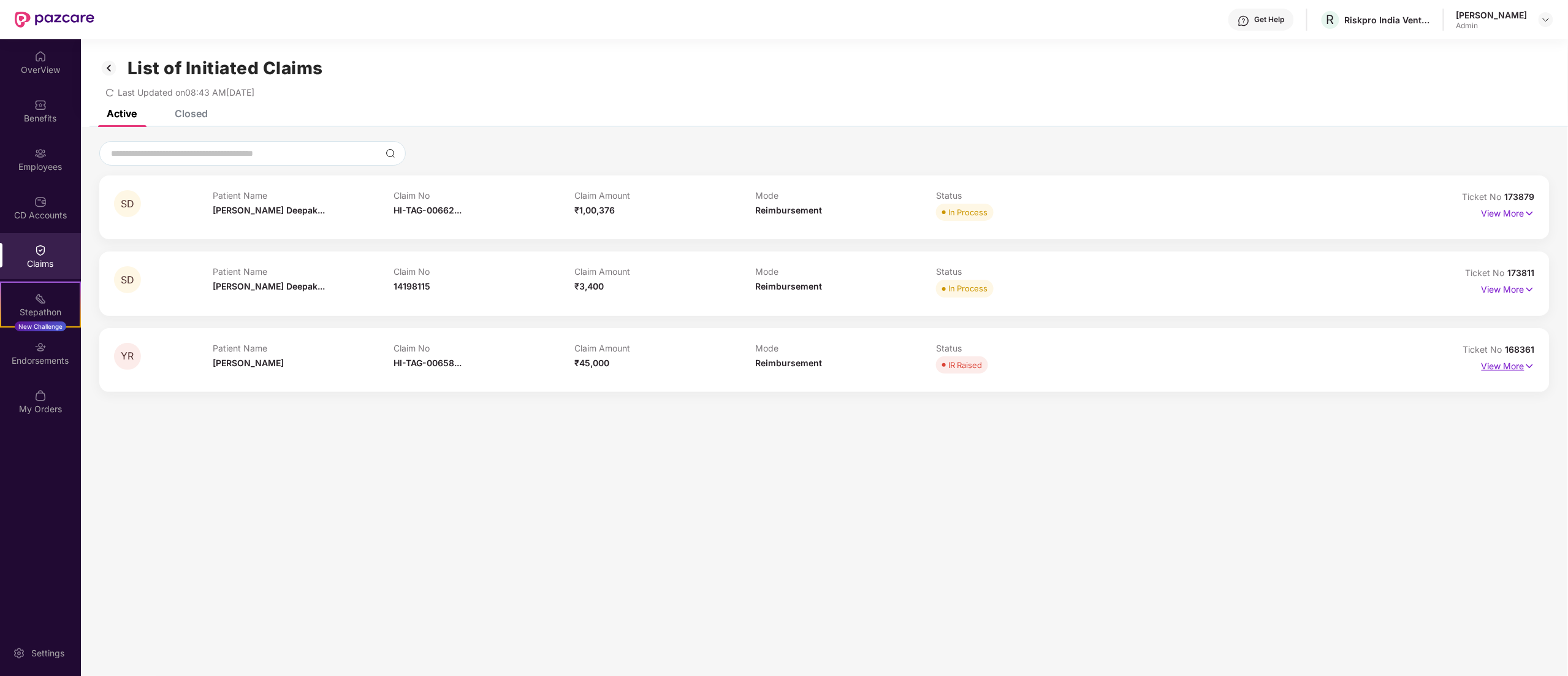
click at [1485, 366] on p "View More" at bounding box center [1508, 365] width 53 height 17
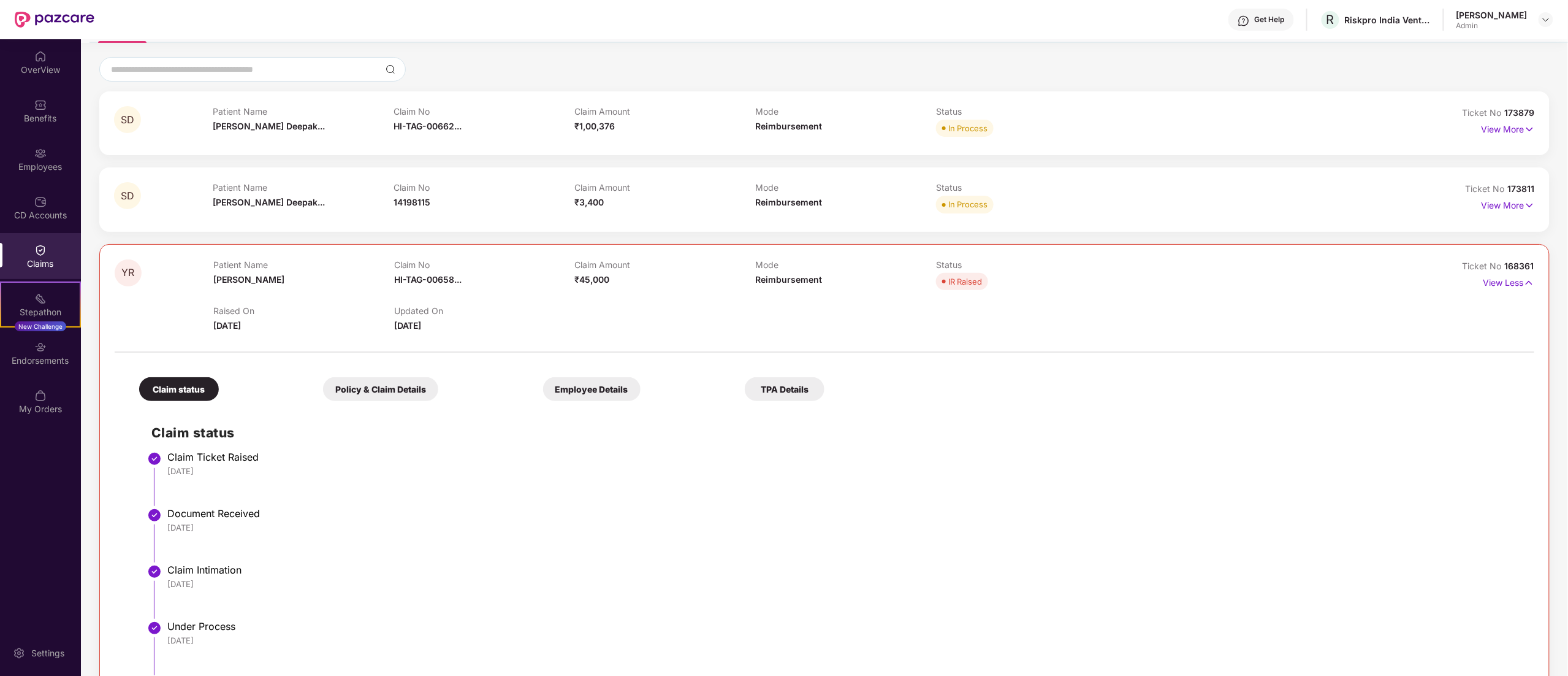
scroll to position [80, 0]
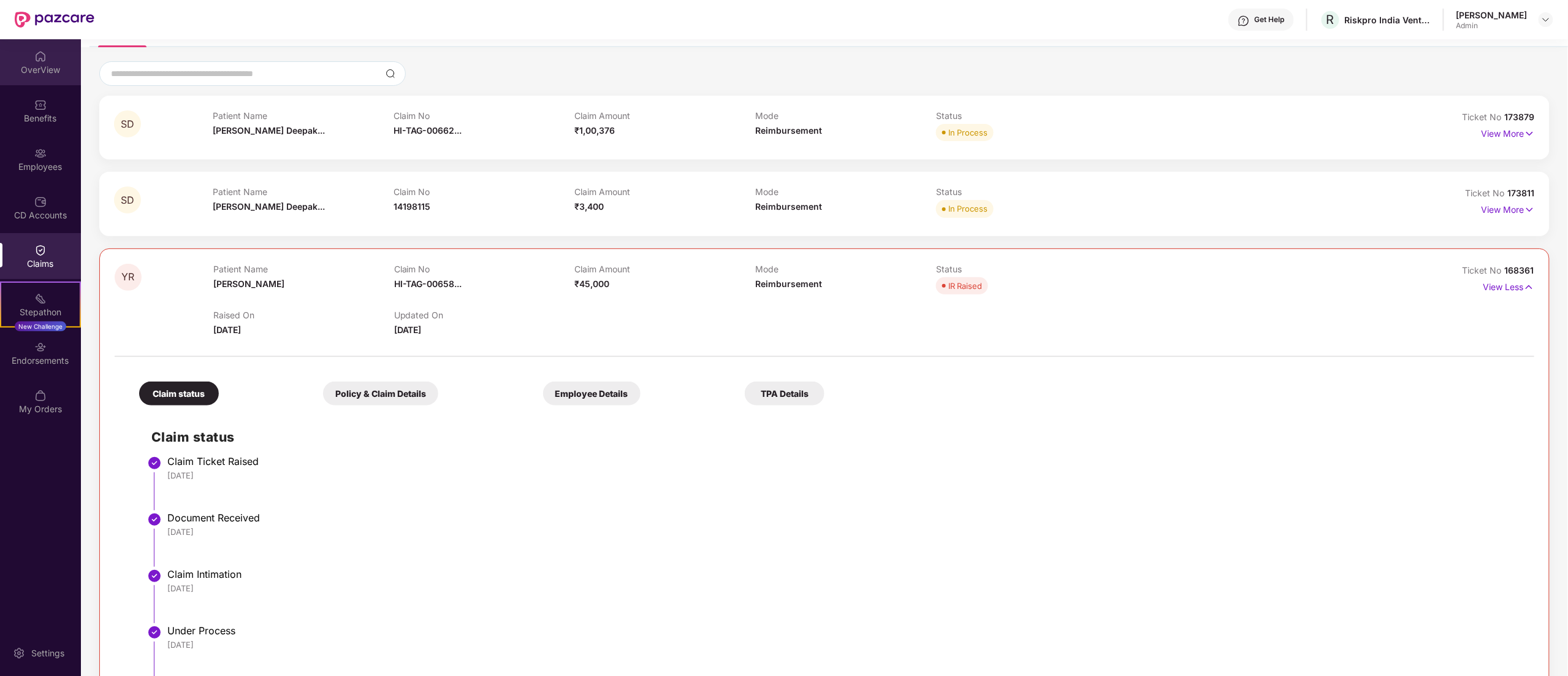
click at [27, 66] on div "OverView" at bounding box center [40, 70] width 81 height 12
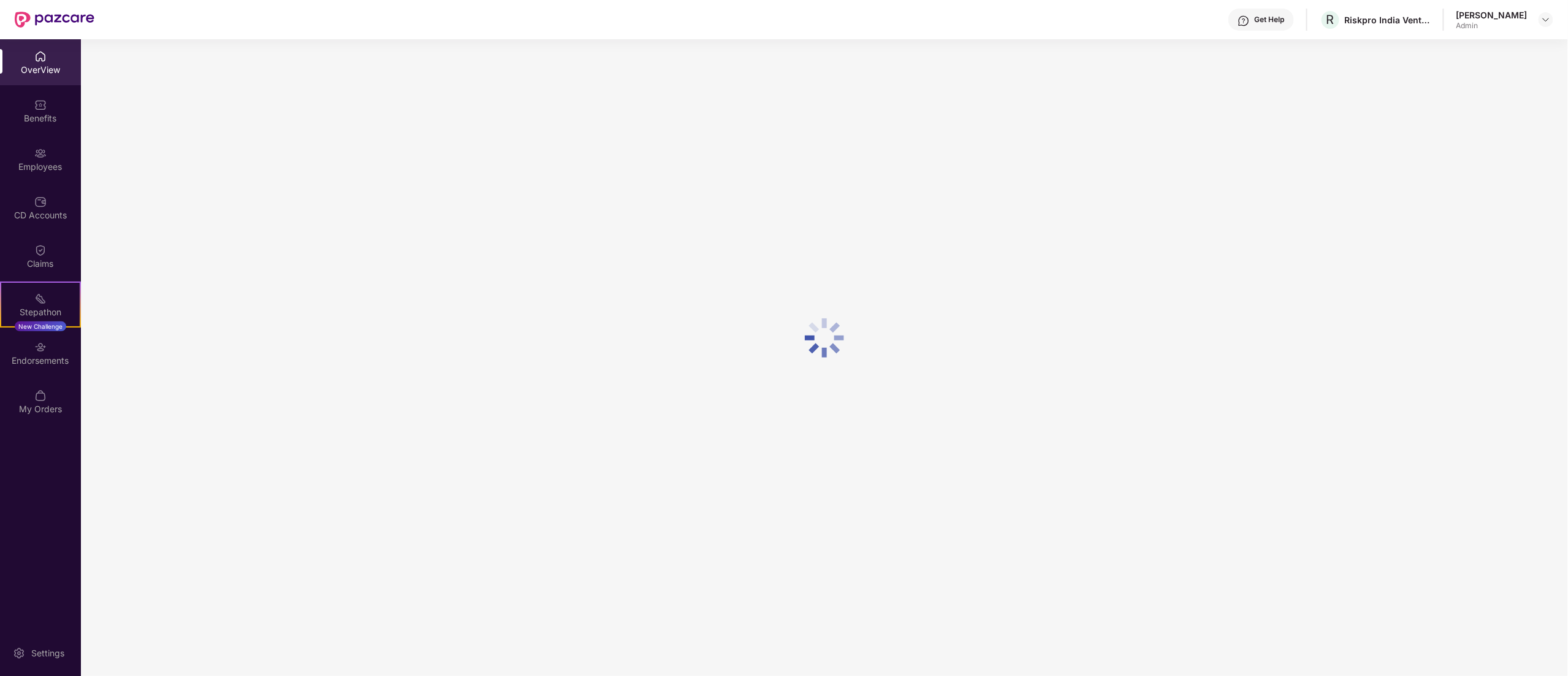
scroll to position [39, 0]
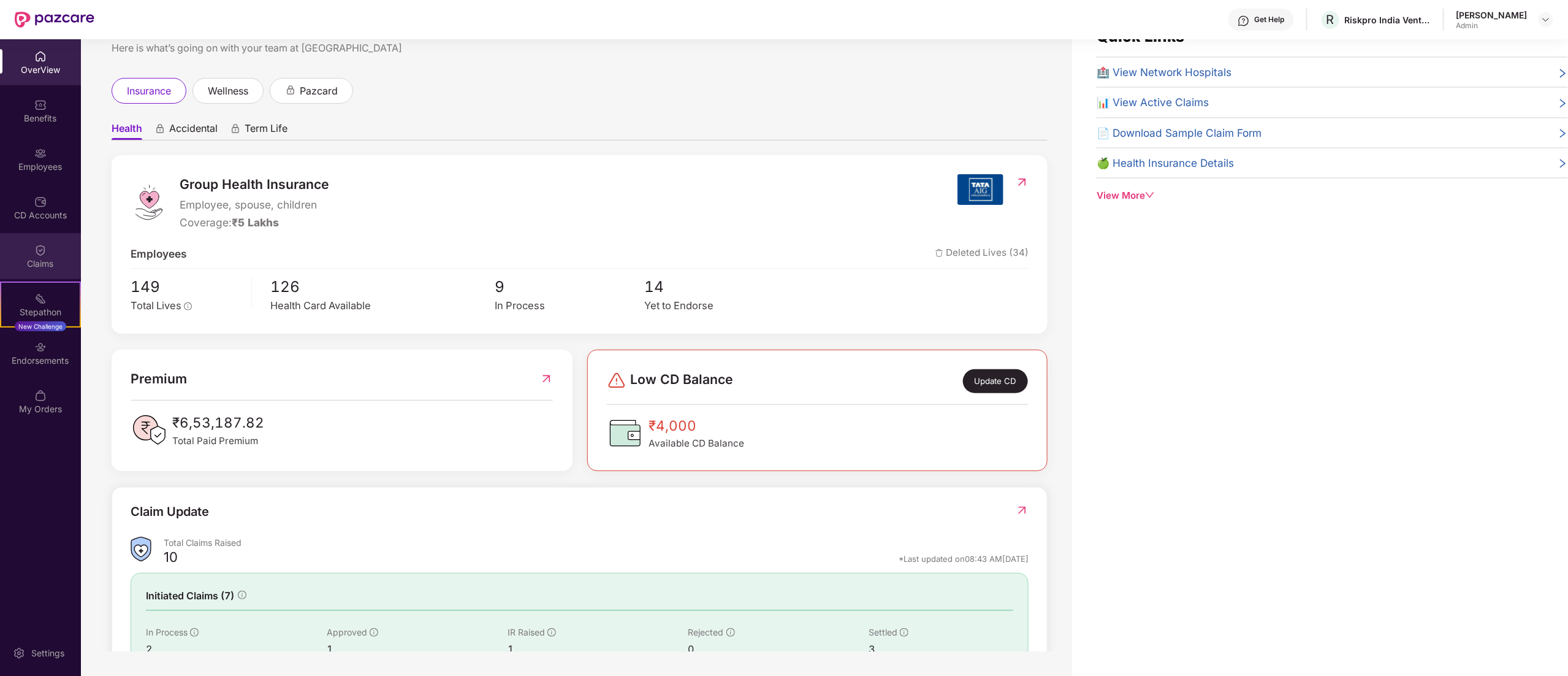
click at [50, 255] on div "Claims" at bounding box center [40, 255] width 81 height 46
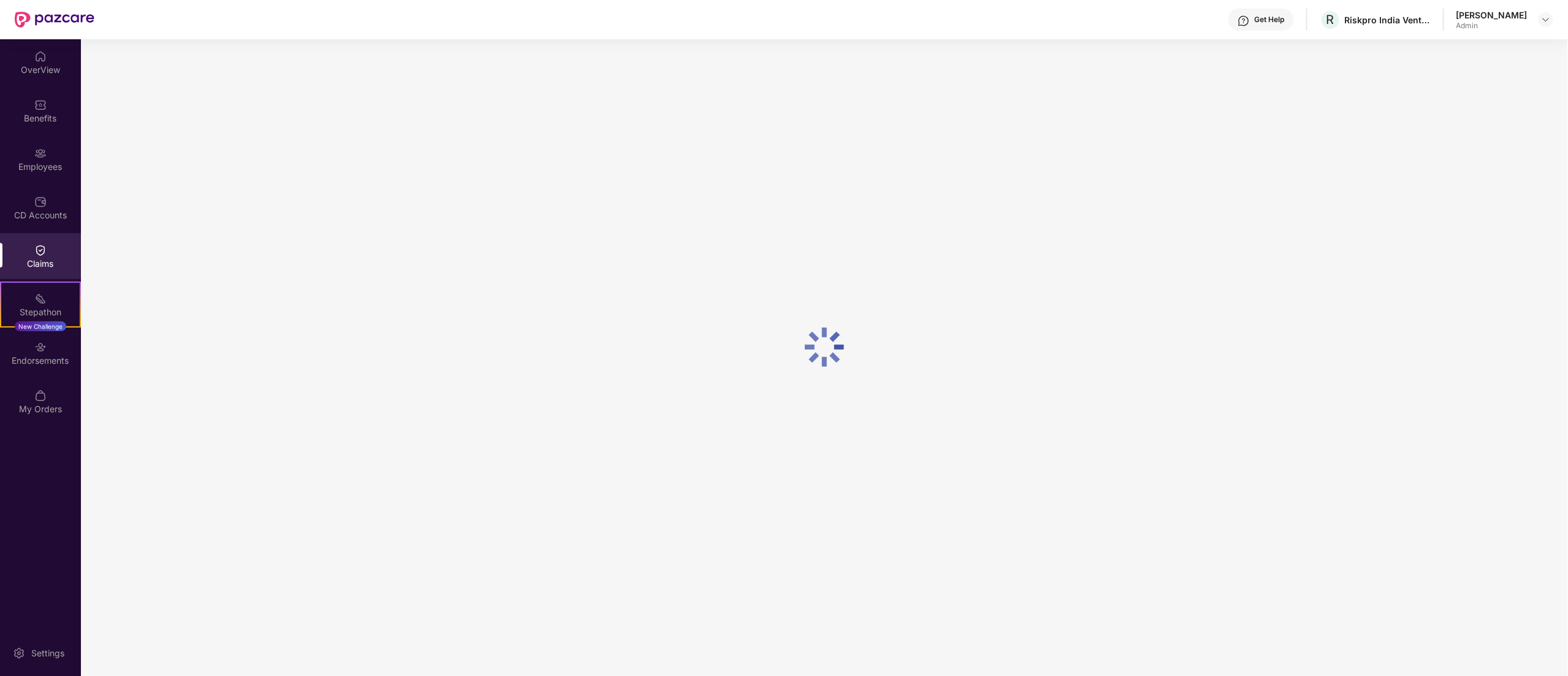
scroll to position [0, 0]
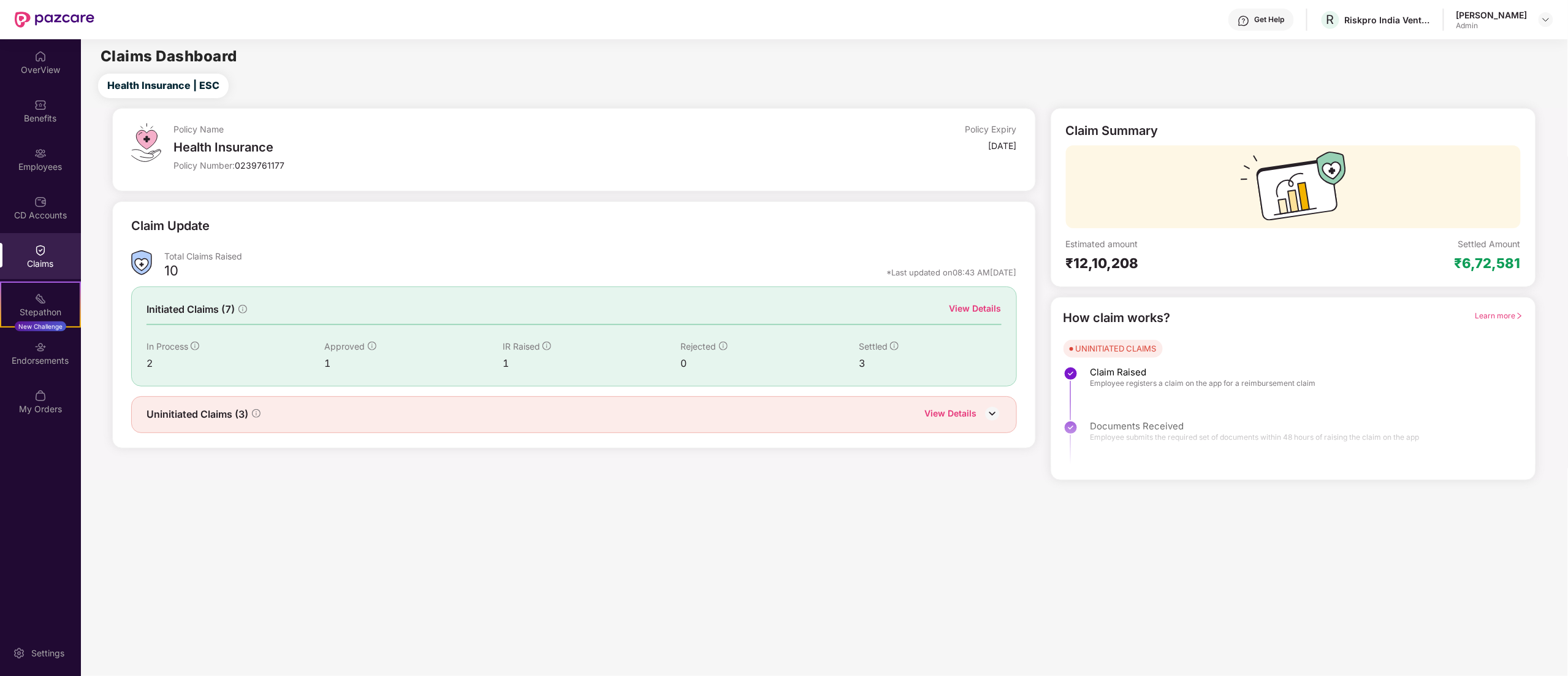
click at [1489, 263] on div "₹6,72,581" at bounding box center [1487, 262] width 66 height 17
